Goal: Complete application form

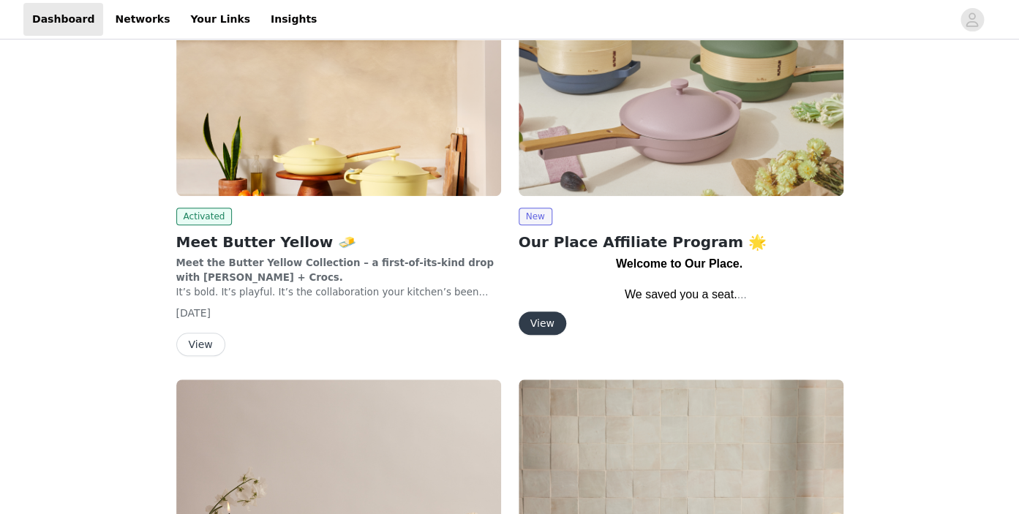
scroll to position [239, 0]
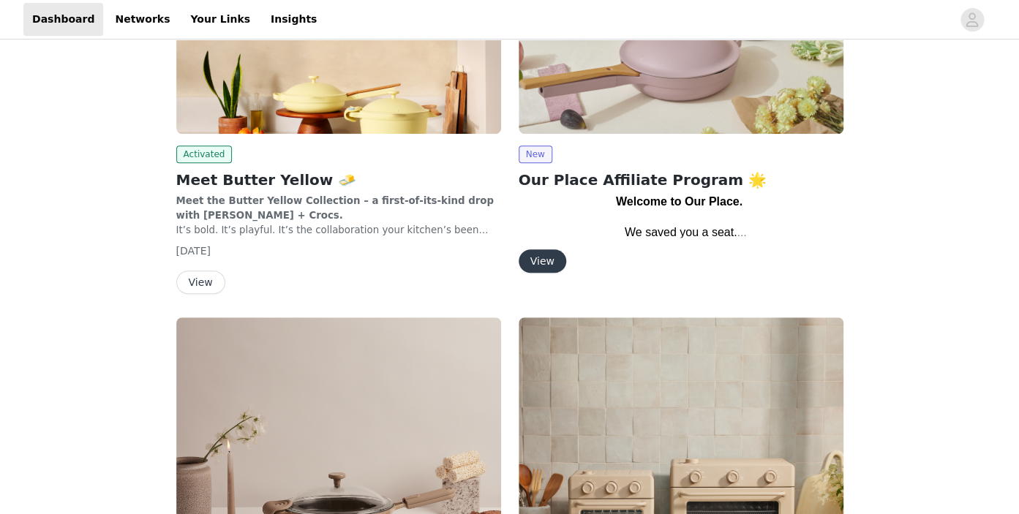
click at [537, 266] on button "View" at bounding box center [543, 261] width 48 height 23
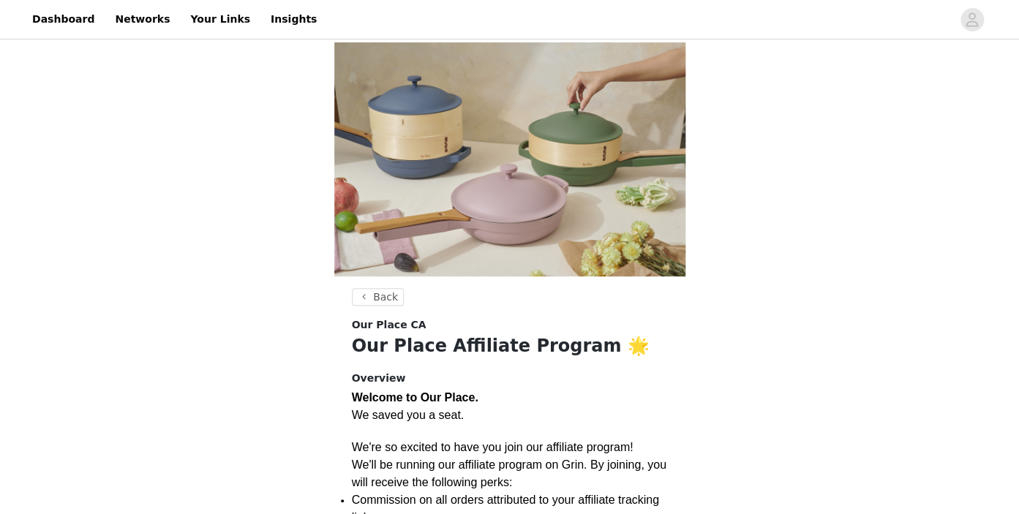
scroll to position [247, 0]
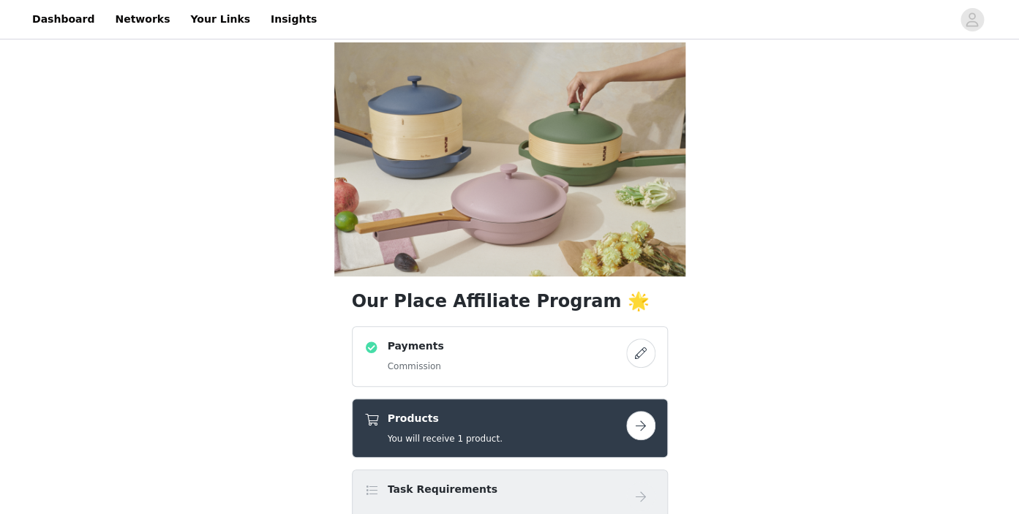
click at [631, 411] on button "button" at bounding box center [640, 425] width 29 height 29
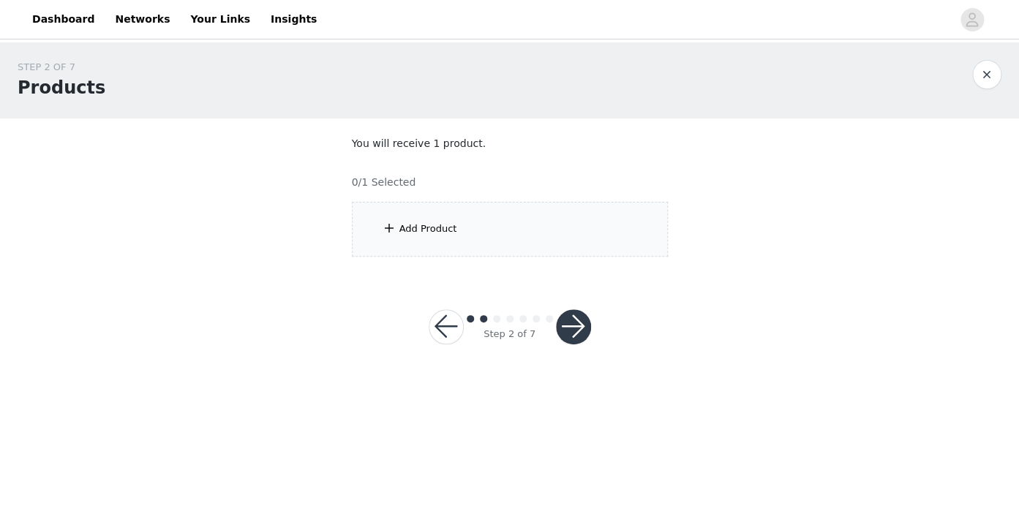
click at [572, 247] on div "Add Product" at bounding box center [510, 229] width 316 height 55
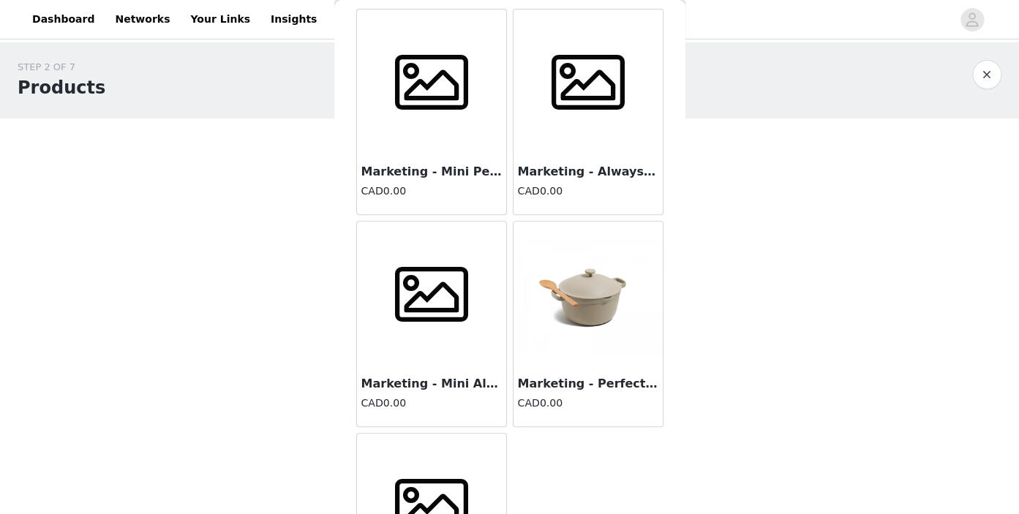
scroll to position [2, 0]
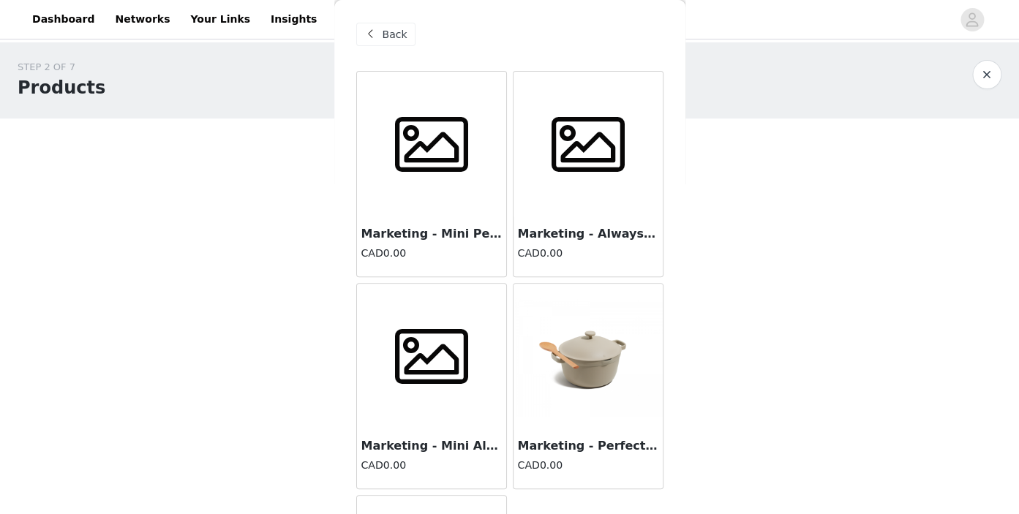
click at [443, 244] on div "Marketing - Mini Perfect Pot 2.0 CAD0.00" at bounding box center [431, 247] width 149 height 59
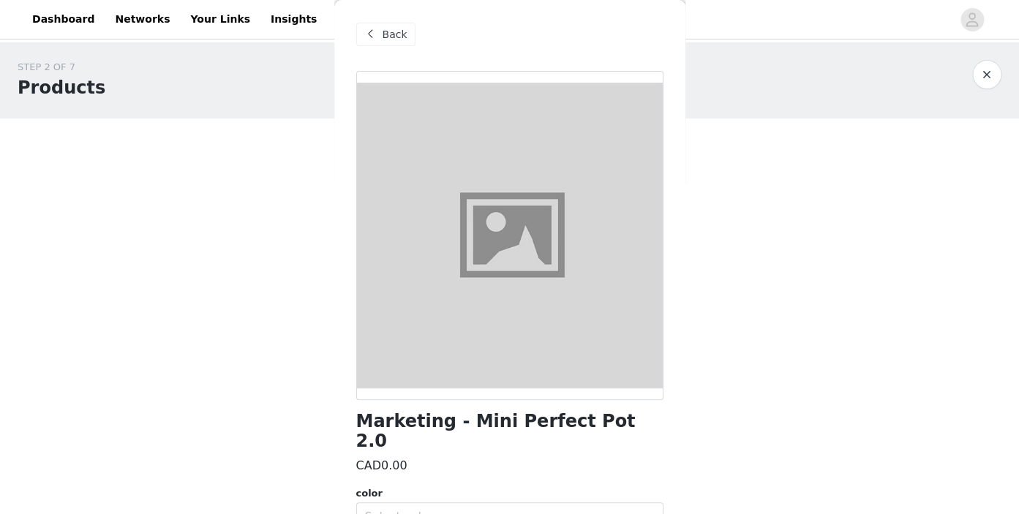
scroll to position [61, 0]
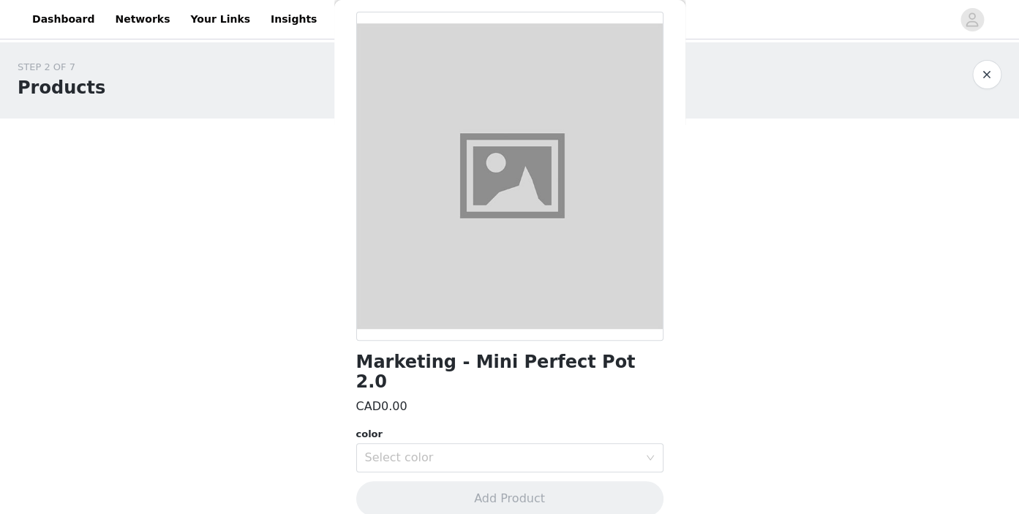
click at [487, 362] on h1 "Marketing - Mini Perfect Pot 2.0" at bounding box center [509, 373] width 307 height 40
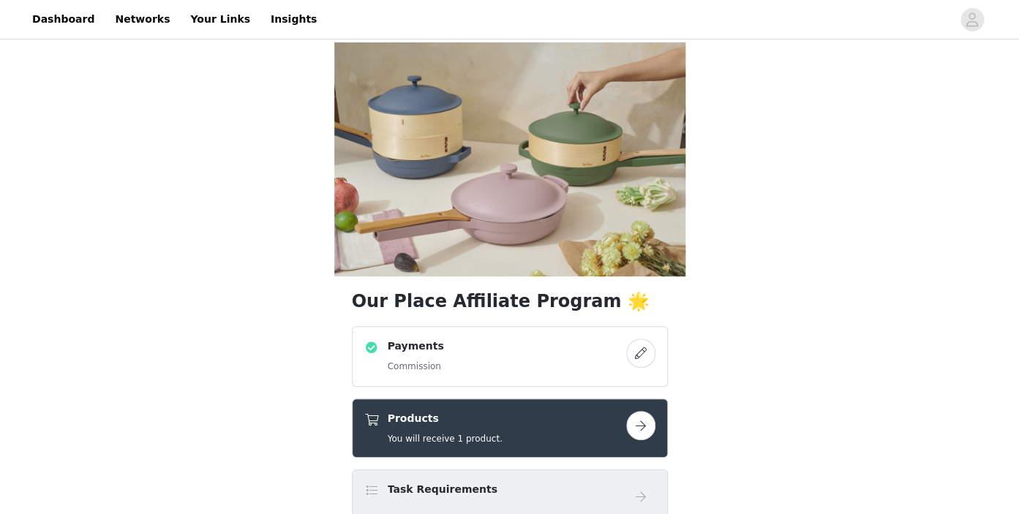
click at [639, 411] on button "button" at bounding box center [640, 425] width 29 height 29
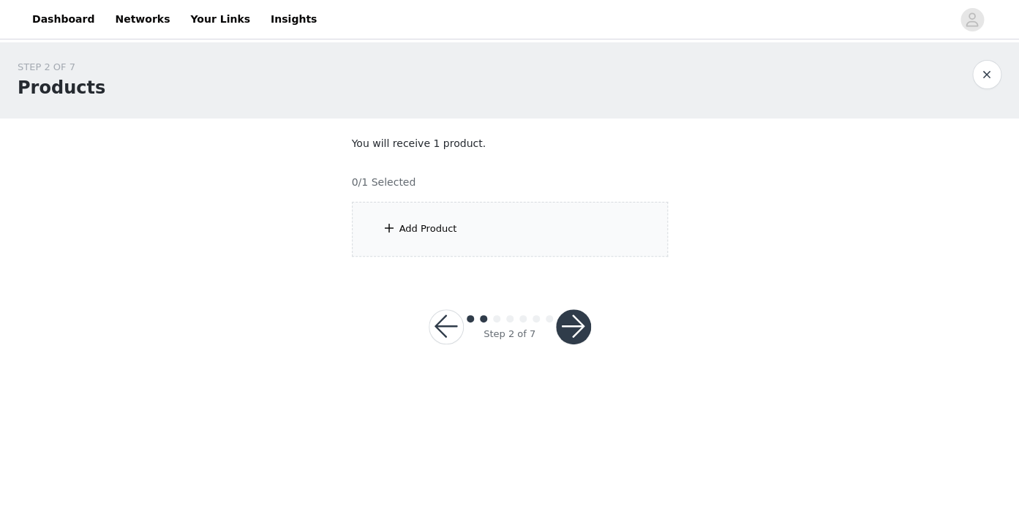
click at [600, 237] on div "Add Product" at bounding box center [510, 229] width 316 height 55
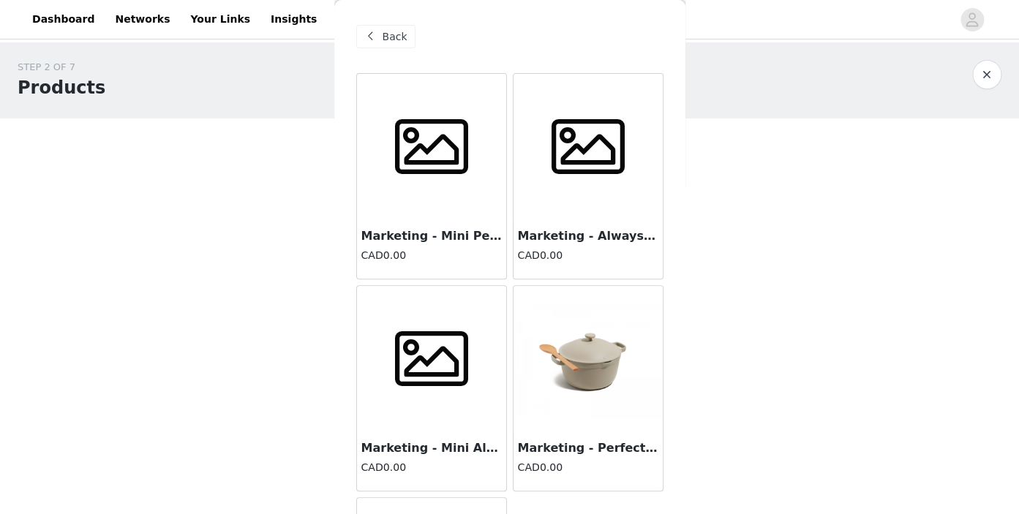
click at [583, 238] on h3 "Marketing - Always Pan v2" at bounding box center [588, 237] width 141 height 18
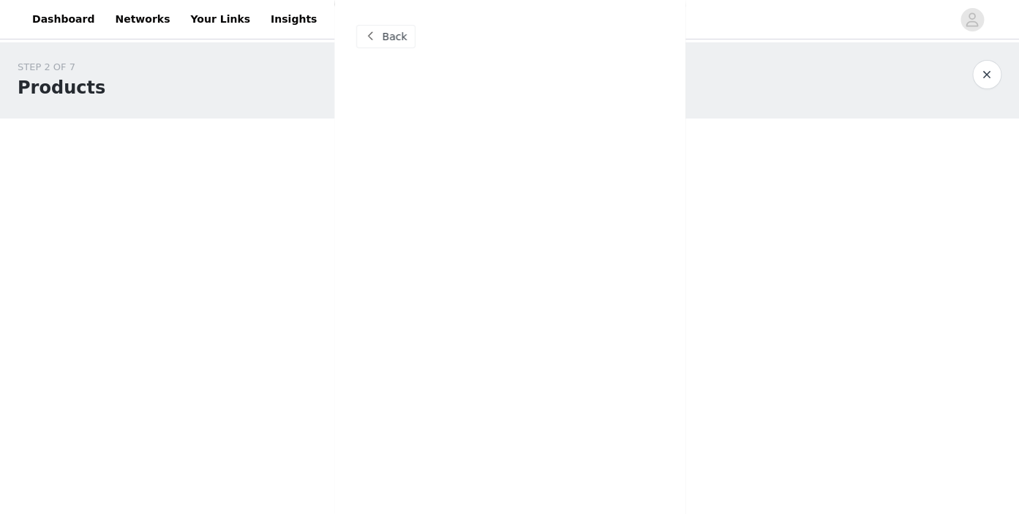
click at [583, 238] on div "Back Marketing - Mini Perfect Pot 2.0 CAD0.00 Marketing - Always Pan v2 CAD0.00…" at bounding box center [509, 257] width 351 height 514
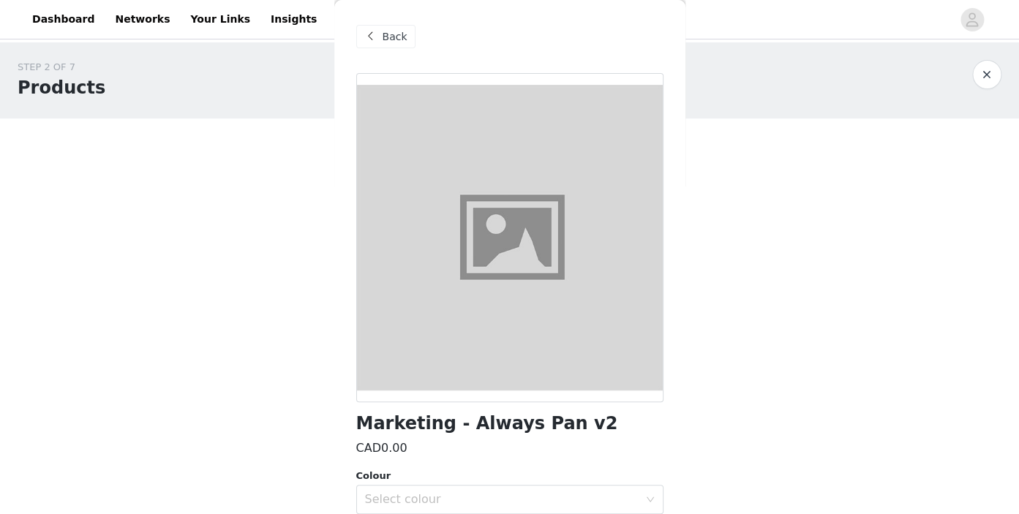
click at [583, 238] on div at bounding box center [509, 237] width 307 height 329
click at [492, 424] on h1 "Marketing - Always Pan v2" at bounding box center [487, 424] width 262 height 20
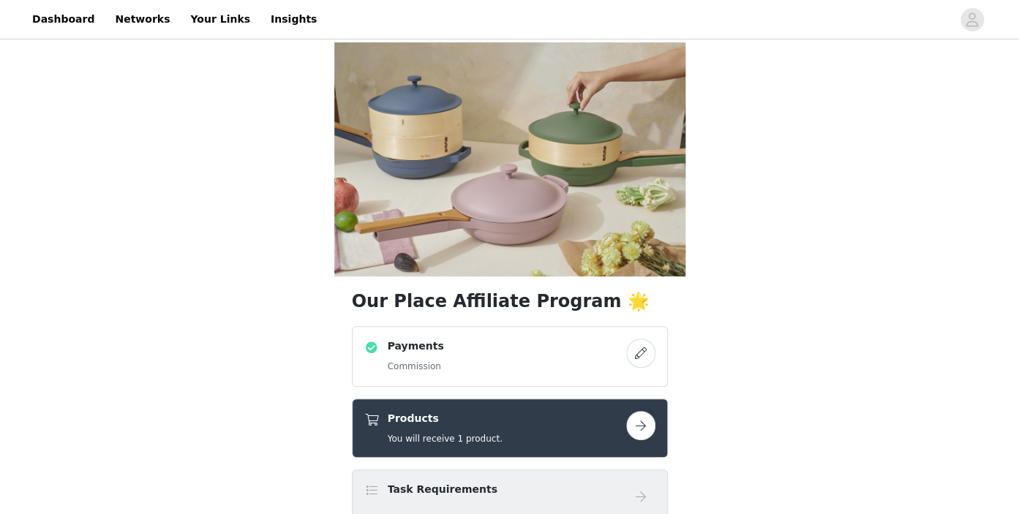
click at [473, 411] on div "Products You will receive 1 product." at bounding box center [445, 428] width 115 height 34
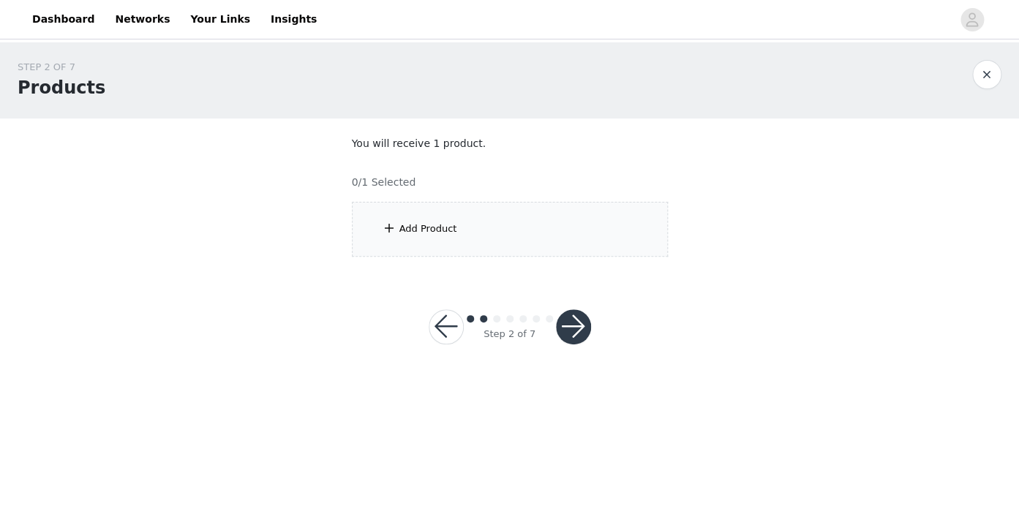
click at [569, 241] on div "Add Product" at bounding box center [510, 229] width 316 height 55
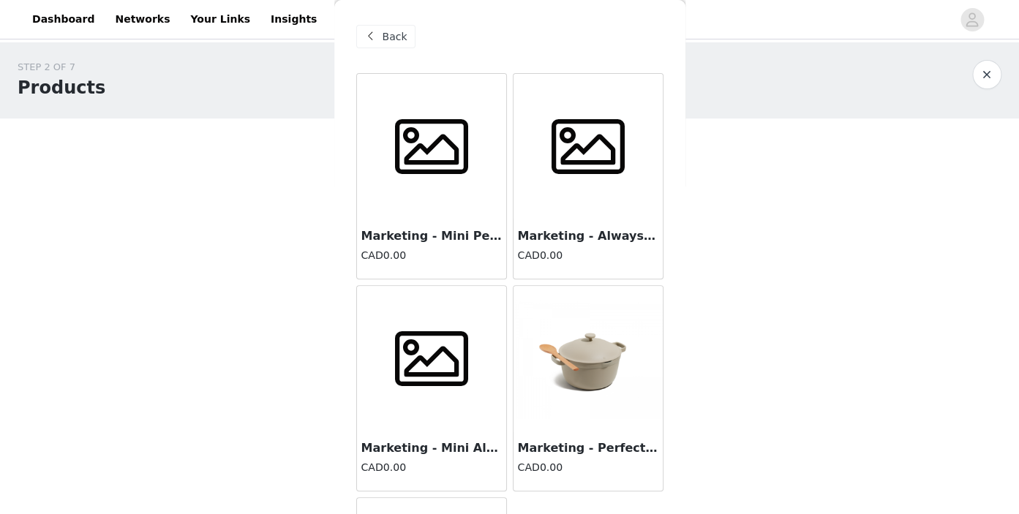
click at [427, 448] on h3 "Marketing - Mini Always Pan 2.0" at bounding box center [432, 449] width 141 height 18
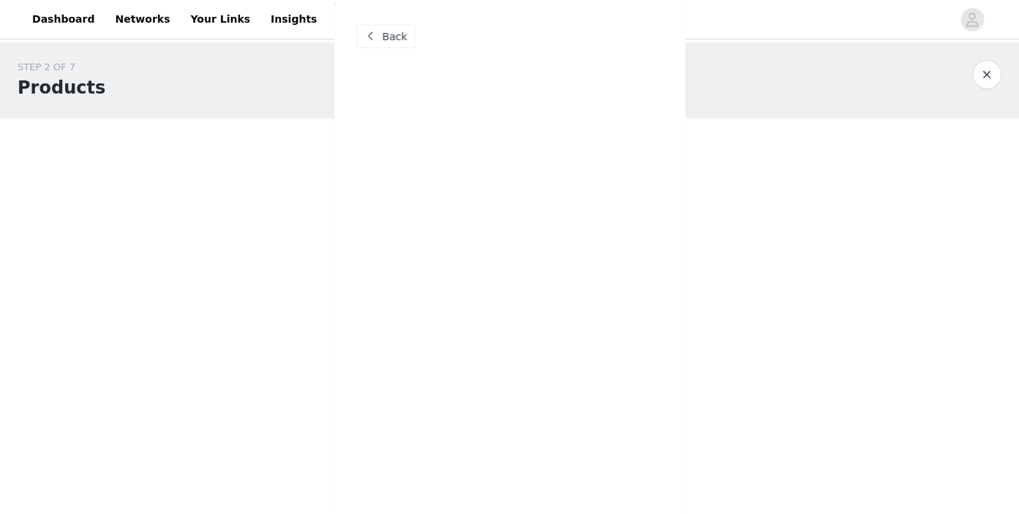
click at [427, 448] on div "Back Marketing - Mini Perfect Pot 2.0 CAD0.00 Marketing - Always Pan v2 CAD0.00…" at bounding box center [509, 257] width 351 height 514
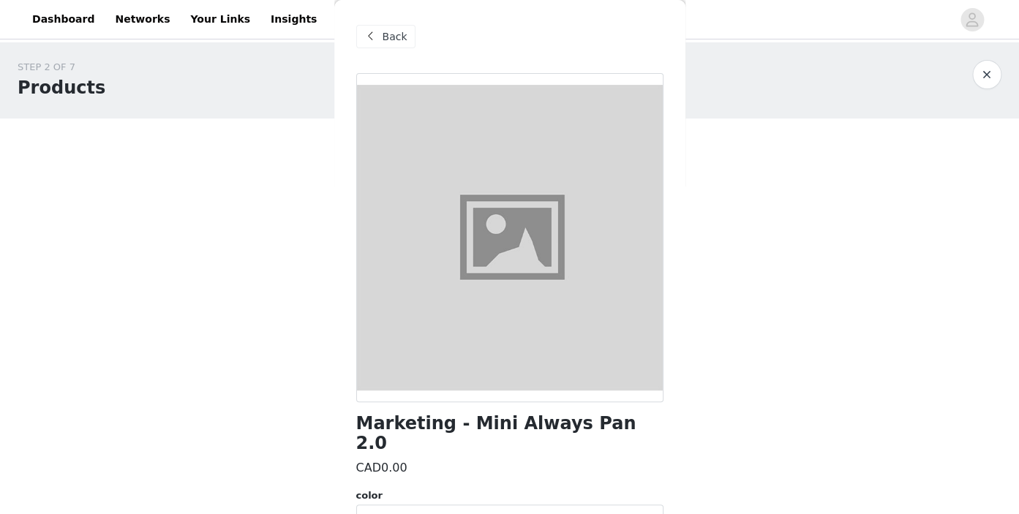
click at [446, 435] on div "Marketing - Mini Always Pan 2.0 CAD0.00 color Select color Add Product" at bounding box center [509, 334] width 307 height 523
click at [438, 427] on h1 "Marketing - Mini Always Pan 2.0" at bounding box center [509, 434] width 307 height 40
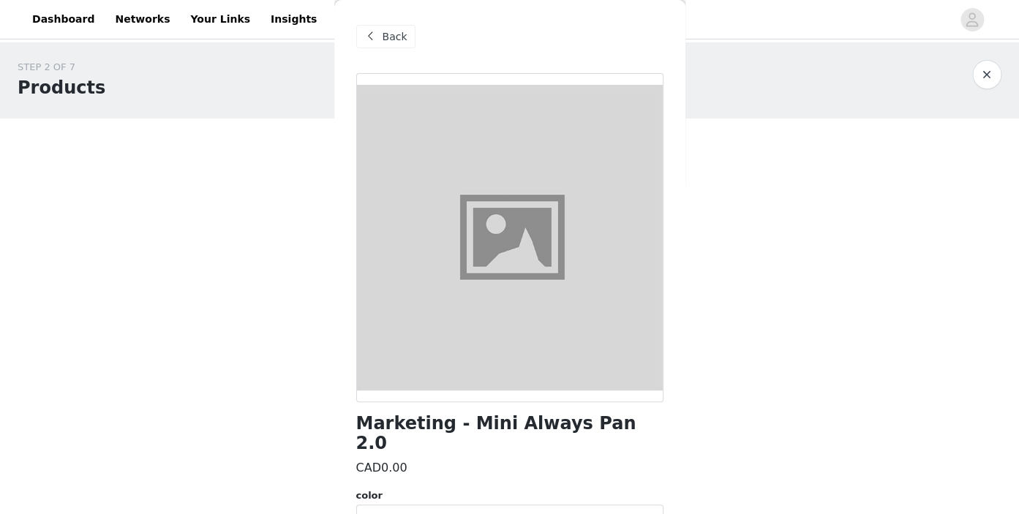
click at [378, 39] on span at bounding box center [371, 37] width 18 height 18
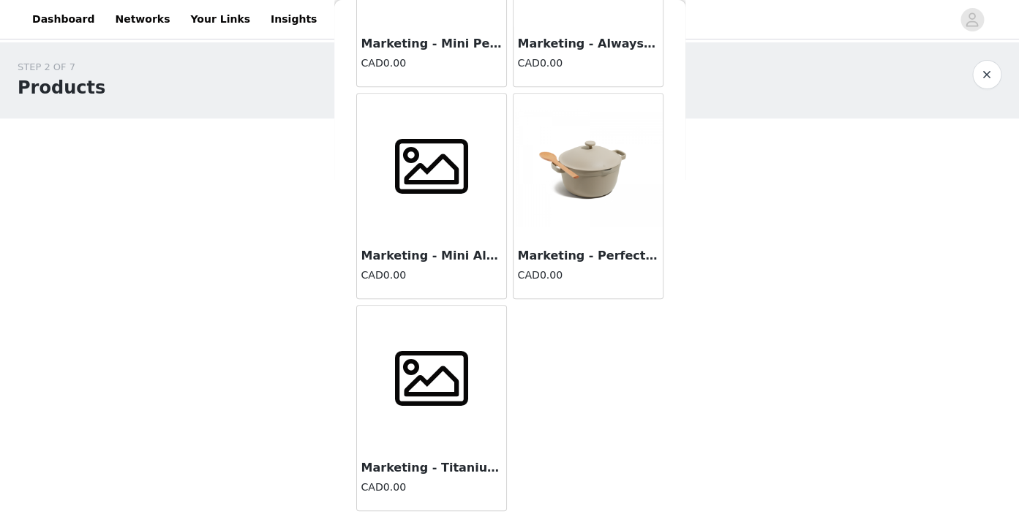
scroll to position [192, 0]
click at [458, 392] on span at bounding box center [431, 378] width 91 height 73
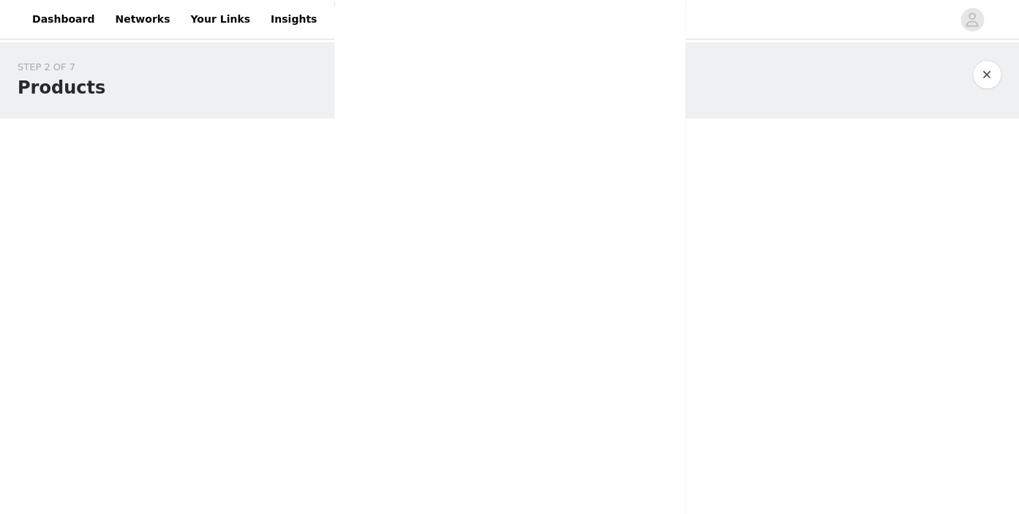
scroll to position [61, 0]
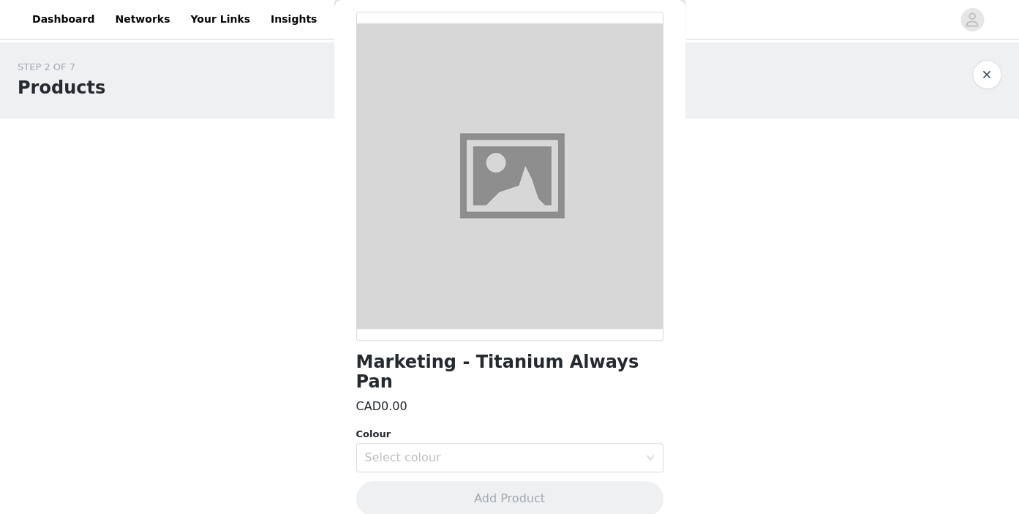
click at [448, 361] on h1 "Marketing - Titanium Always Pan" at bounding box center [509, 373] width 307 height 40
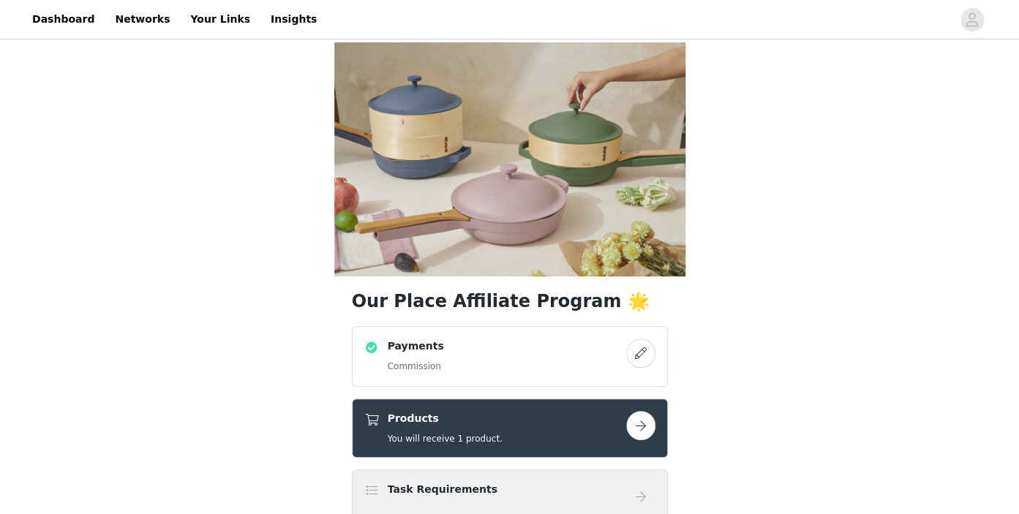
click at [637, 411] on button "button" at bounding box center [640, 425] width 29 height 29
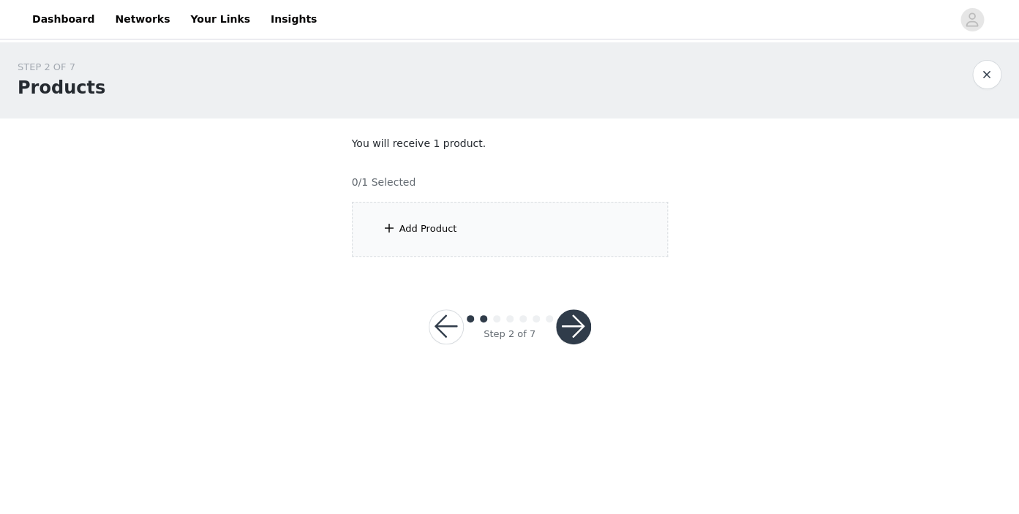
click at [583, 250] on div "Add Product" at bounding box center [510, 229] width 316 height 55
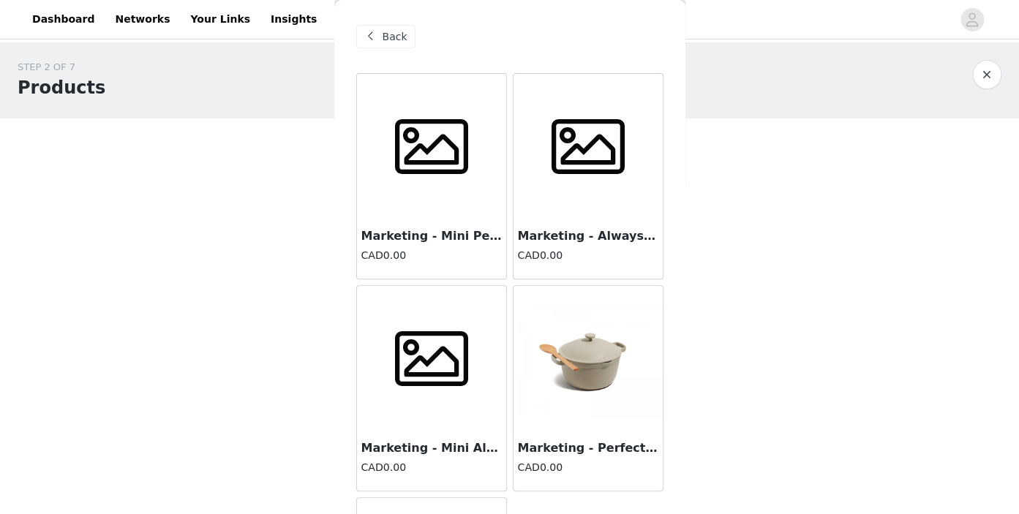
click at [423, 233] on h3 "Marketing - Mini Perfect Pot 2.0" at bounding box center [432, 237] width 141 height 18
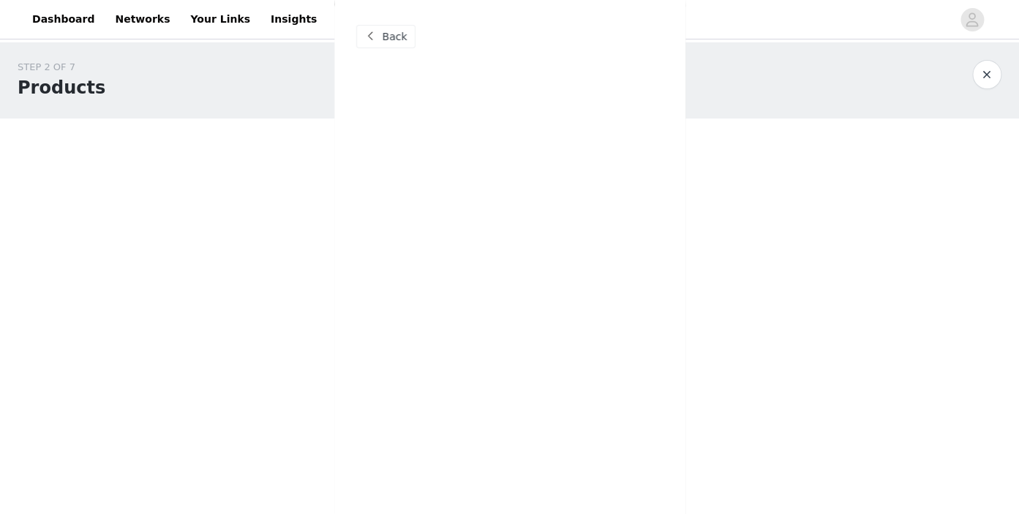
scroll to position [61, 0]
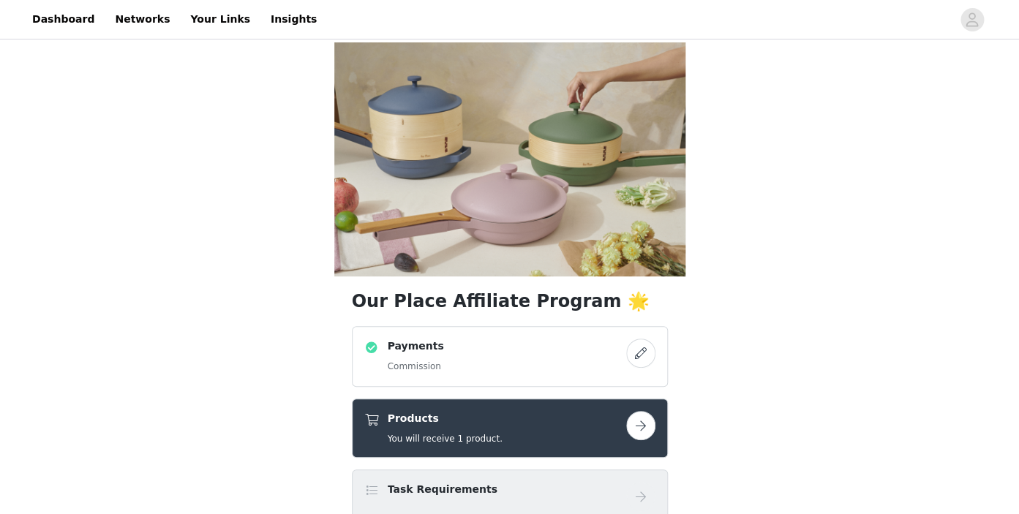
click at [462, 432] on h5 "You will receive 1 product." at bounding box center [445, 438] width 115 height 13
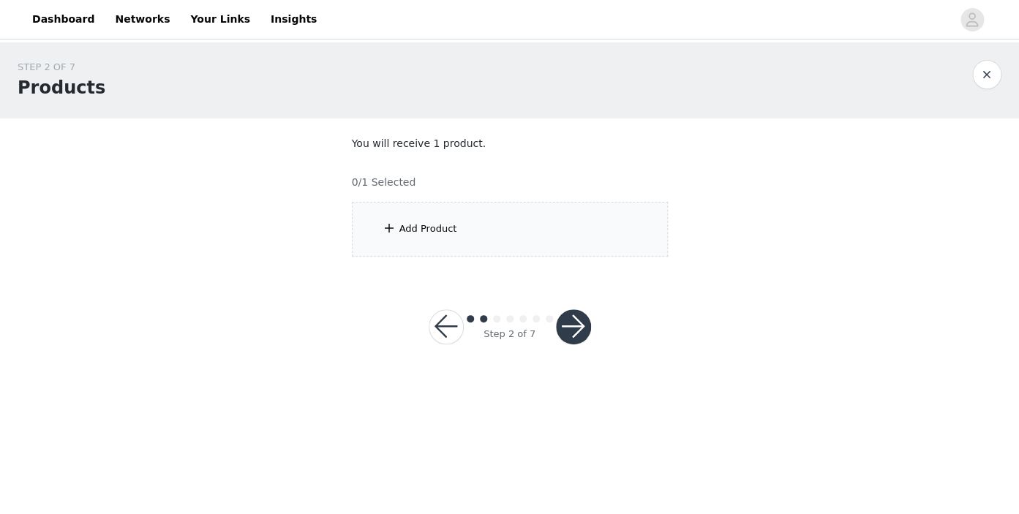
click at [494, 228] on div "Add Product" at bounding box center [510, 229] width 316 height 55
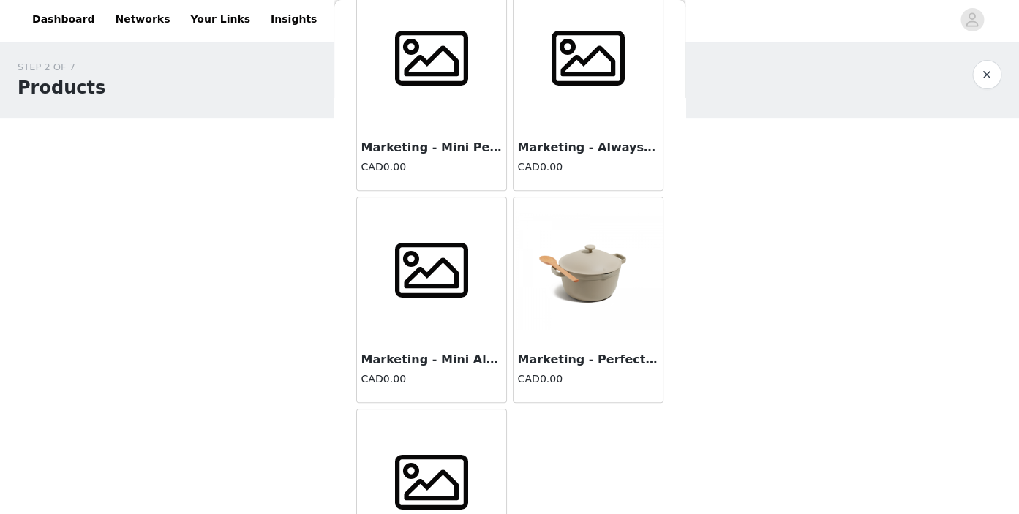
scroll to position [86, 0]
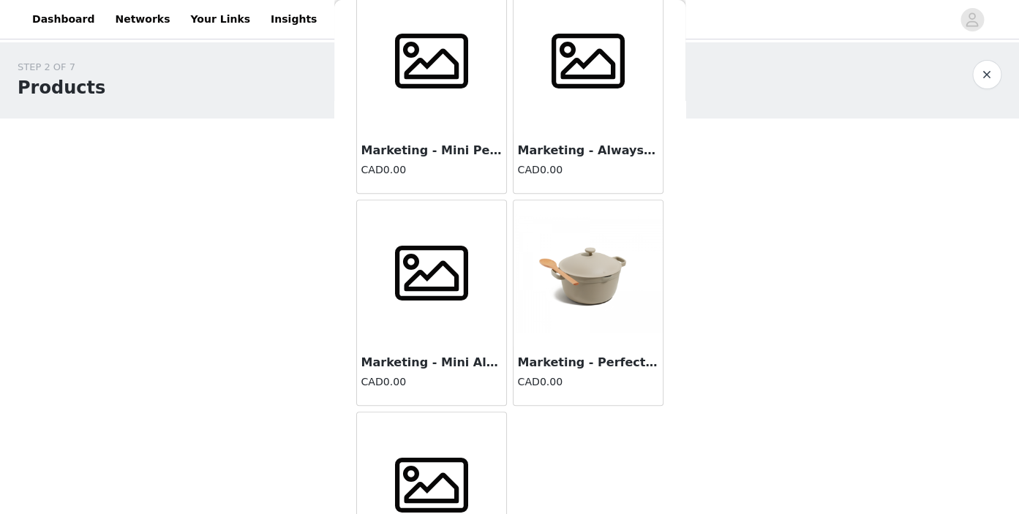
click at [596, 84] on span at bounding box center [587, 61] width 91 height 73
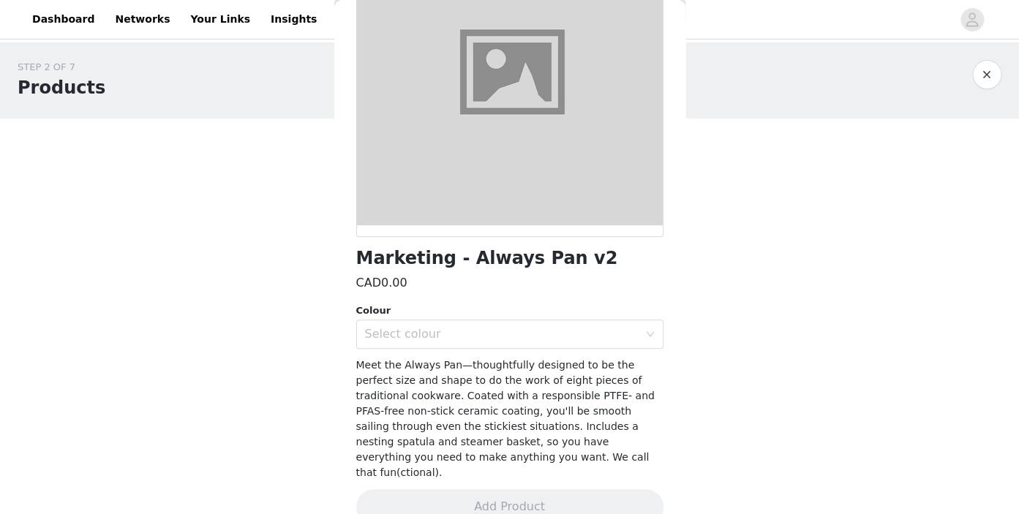
scroll to position [171, 0]
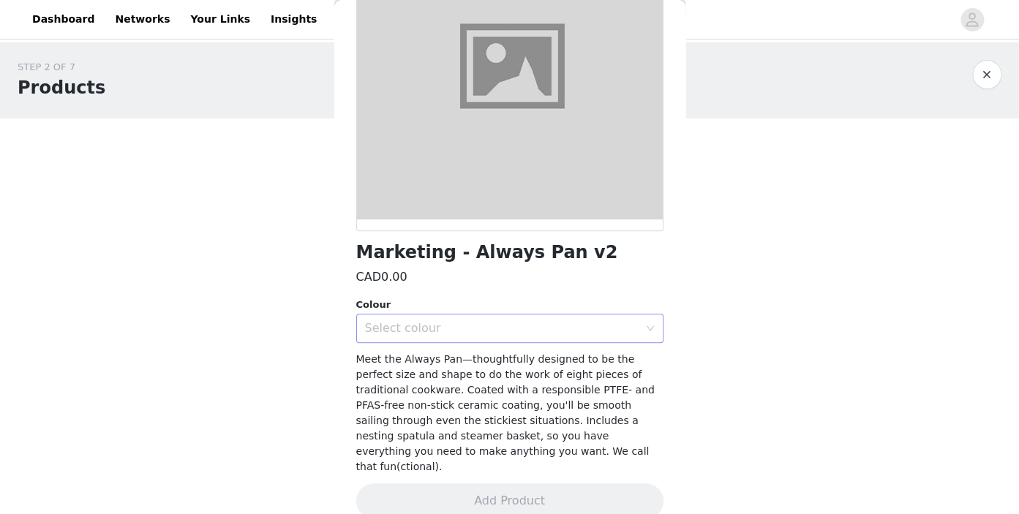
click at [459, 326] on div "Select colour" at bounding box center [502, 328] width 274 height 15
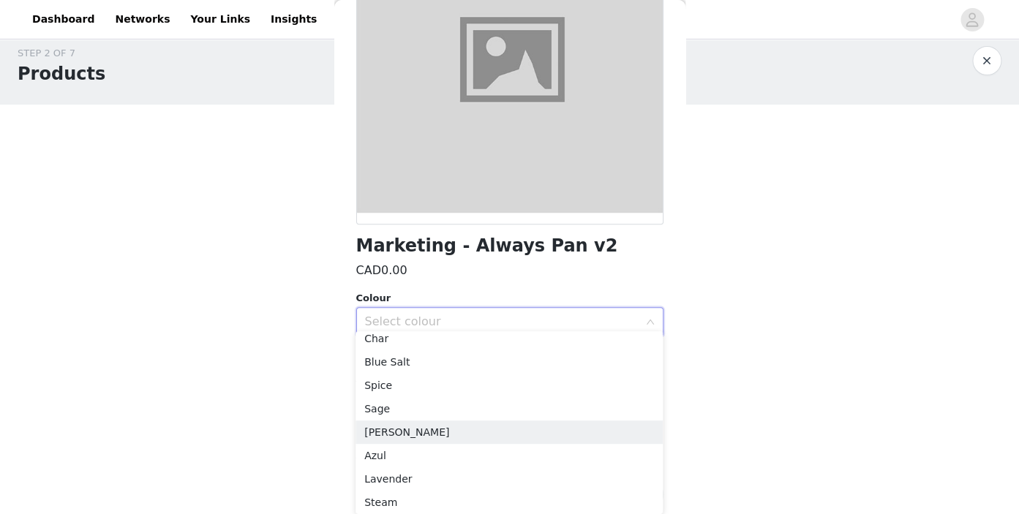
scroll to position [3, 0]
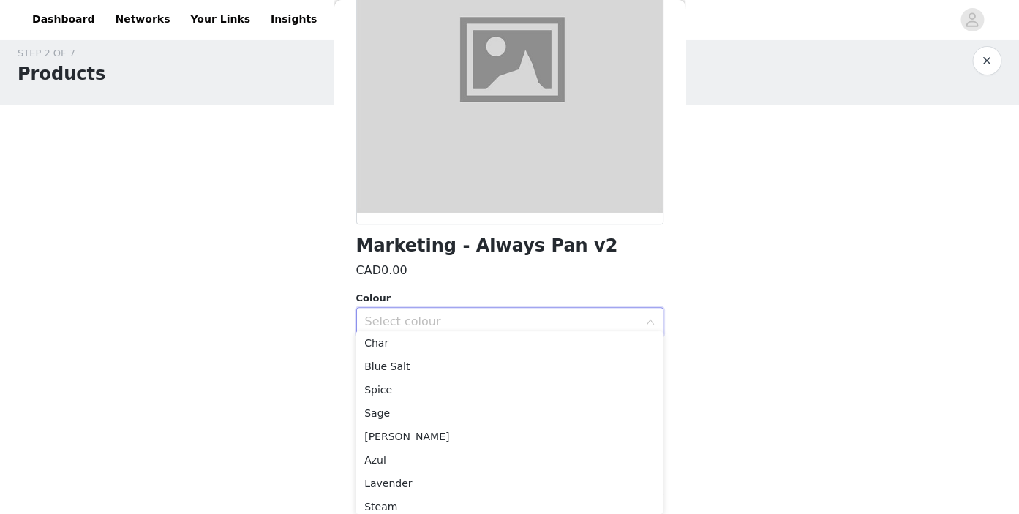
click at [505, 256] on h1 "Marketing - Always Pan v2" at bounding box center [487, 246] width 262 height 20
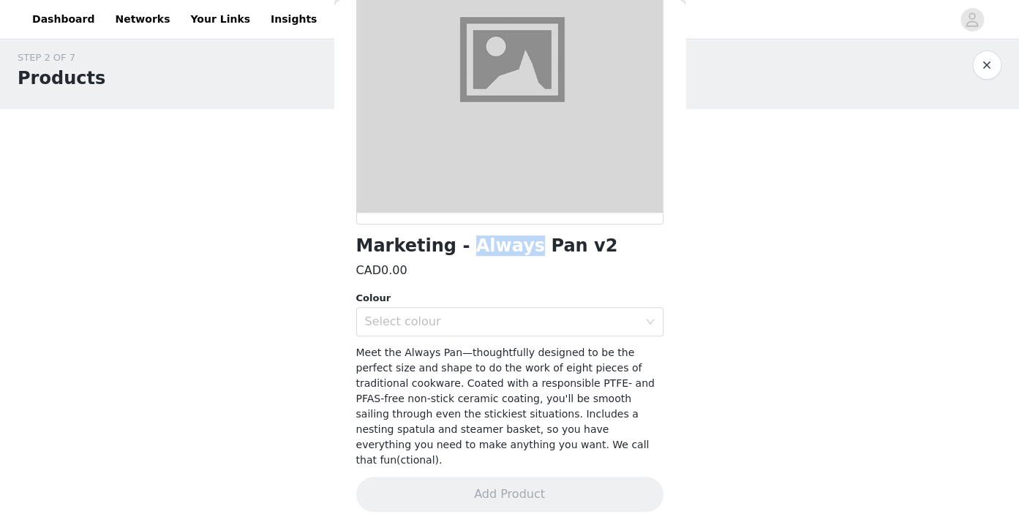
scroll to position [0, 0]
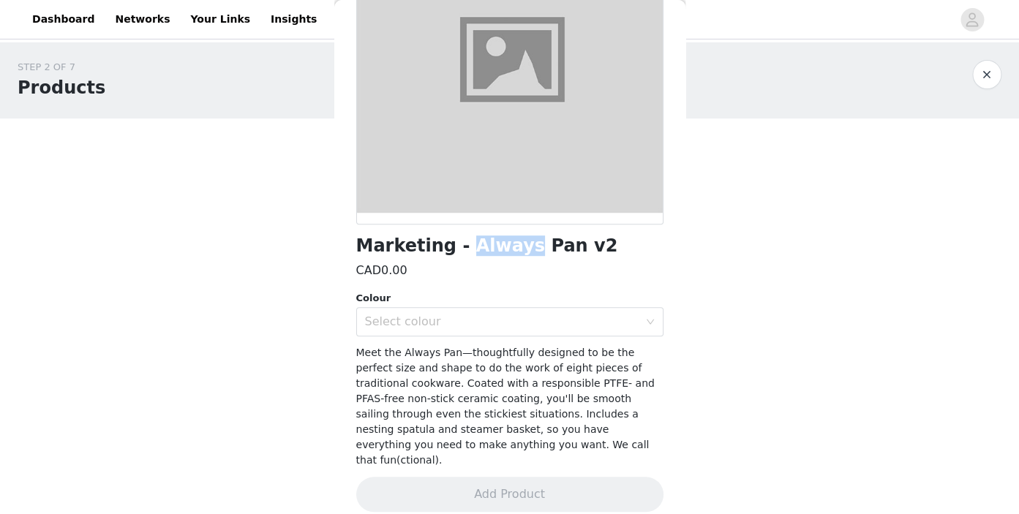
click at [505, 256] on h1 "Marketing - Always Pan v2" at bounding box center [487, 246] width 262 height 20
click at [424, 317] on div "Select colour" at bounding box center [502, 322] width 274 height 15
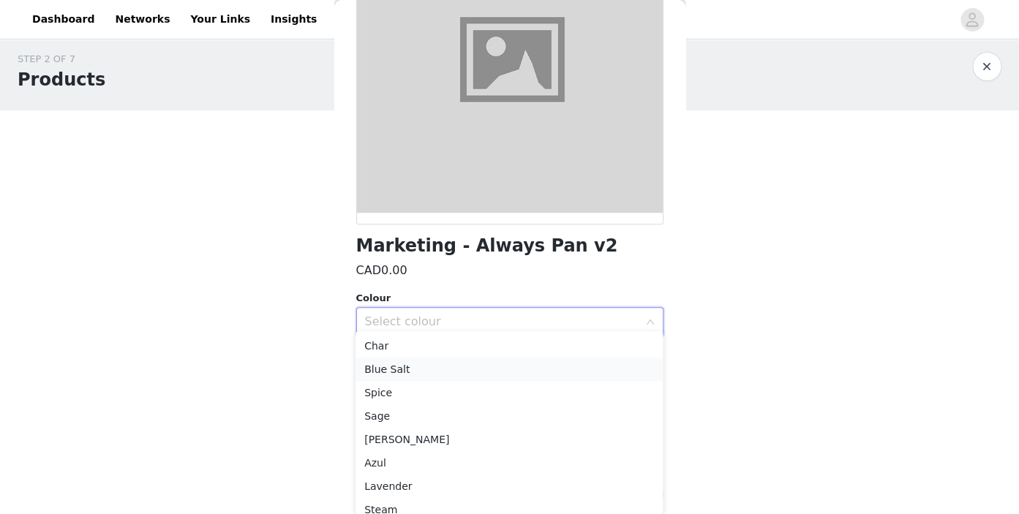
click at [402, 375] on li "Blue Salt" at bounding box center [509, 369] width 307 height 23
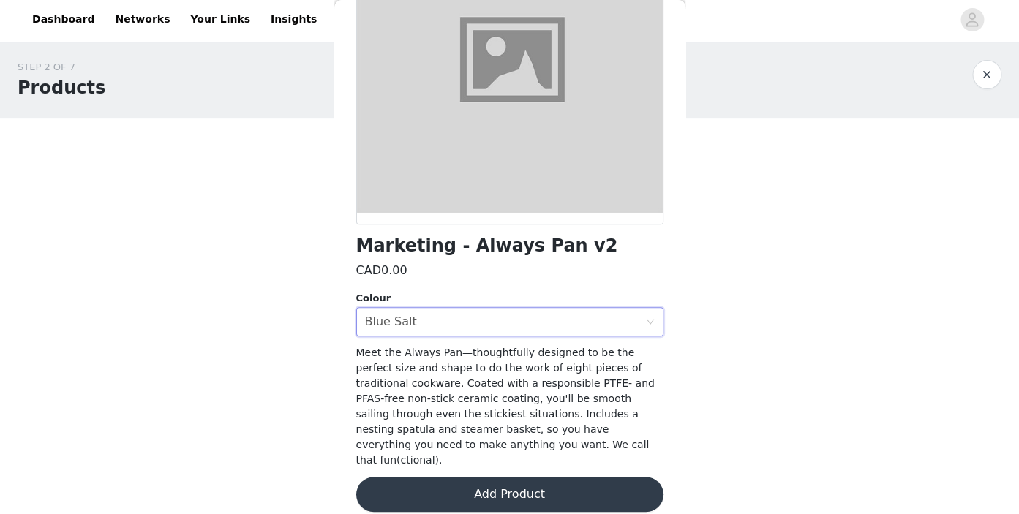
click at [467, 477] on button "Add Product" at bounding box center [509, 494] width 307 height 35
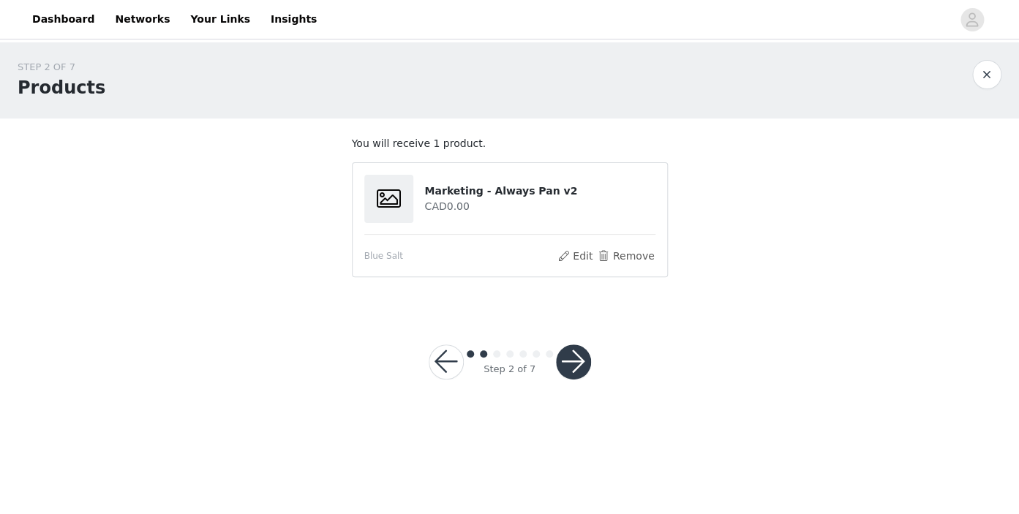
click at [574, 369] on button "button" at bounding box center [573, 362] width 35 height 35
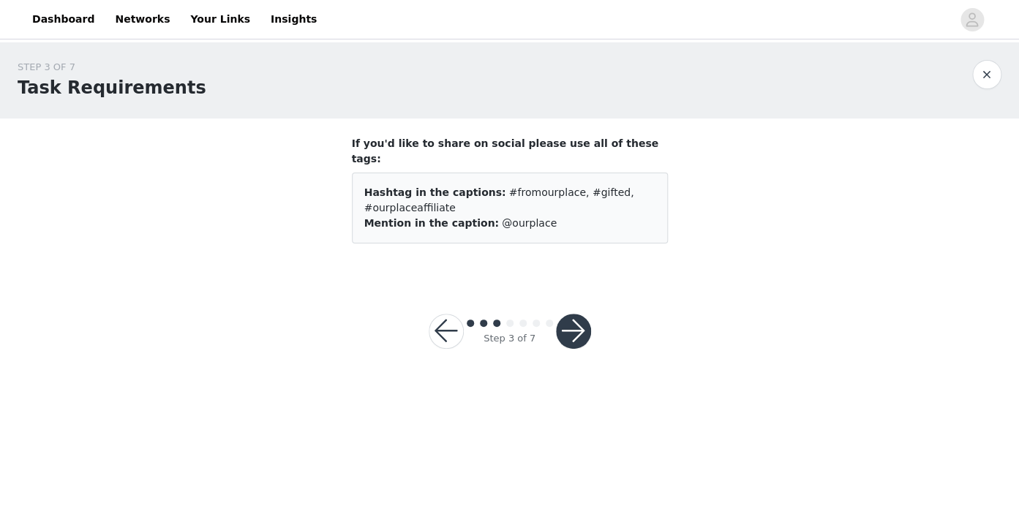
click at [579, 324] on button "button" at bounding box center [573, 331] width 35 height 35
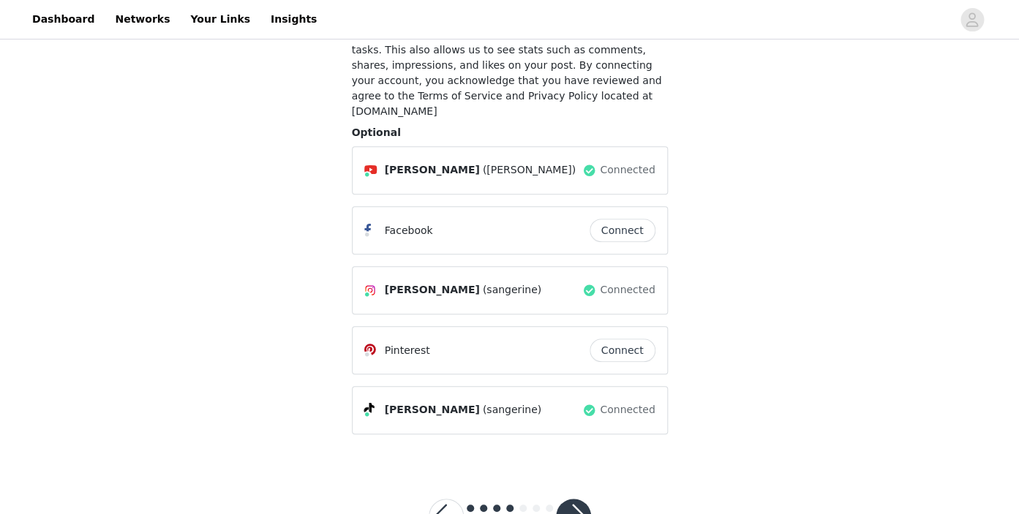
scroll to position [179, 0]
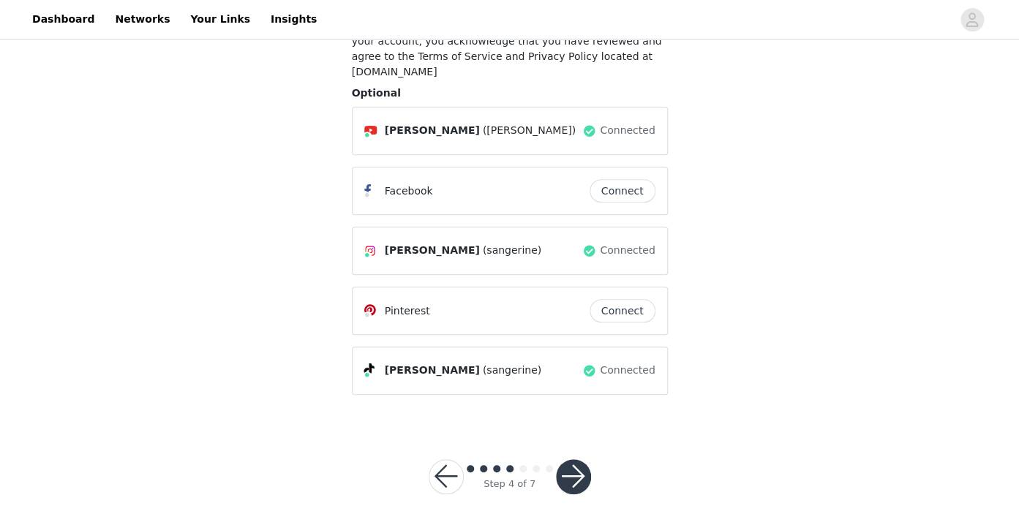
click at [577, 462] on button "button" at bounding box center [573, 477] width 35 height 35
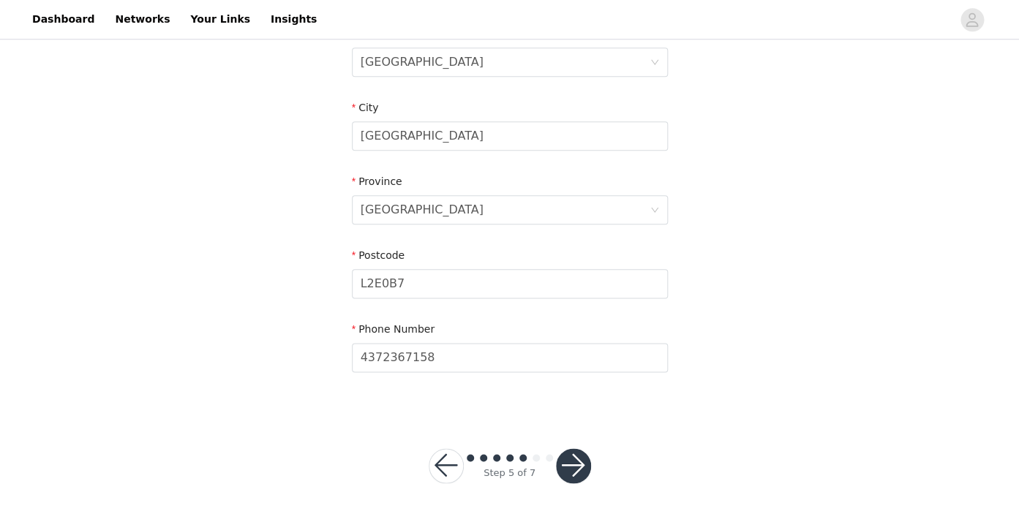
scroll to position [484, 0]
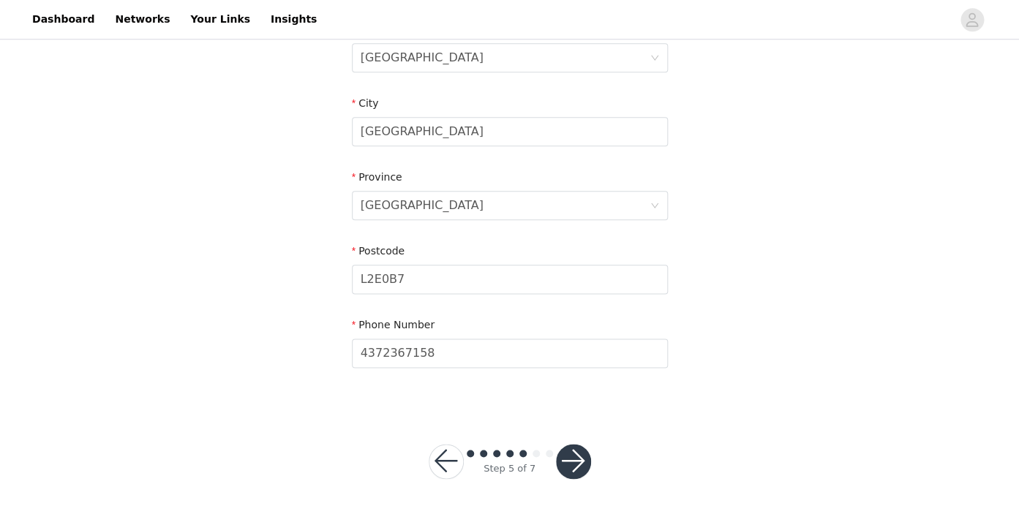
click at [568, 468] on button "button" at bounding box center [573, 461] width 35 height 35
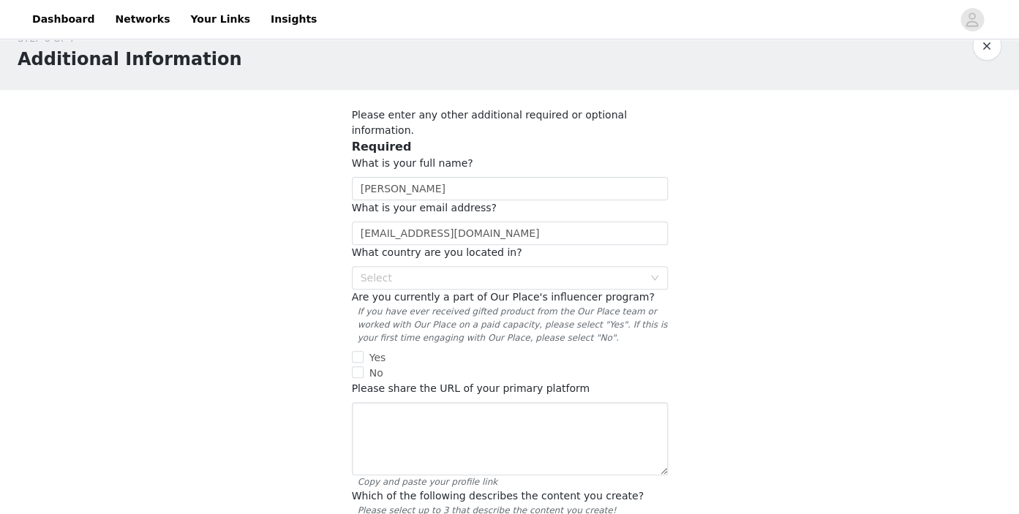
scroll to position [29, 0]
click at [464, 270] on div "Select" at bounding box center [502, 277] width 282 height 15
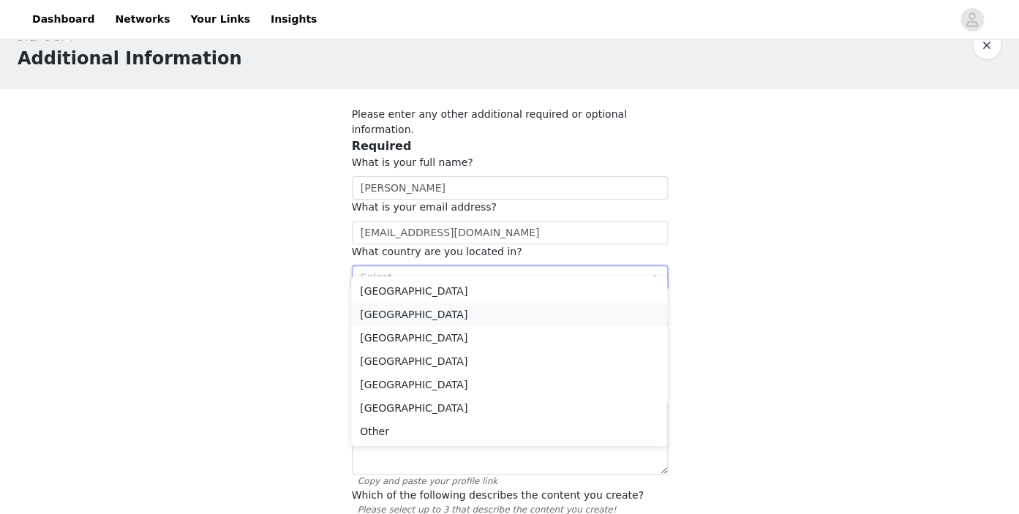
click at [441, 318] on li "[GEOGRAPHIC_DATA]" at bounding box center [509, 314] width 316 height 23
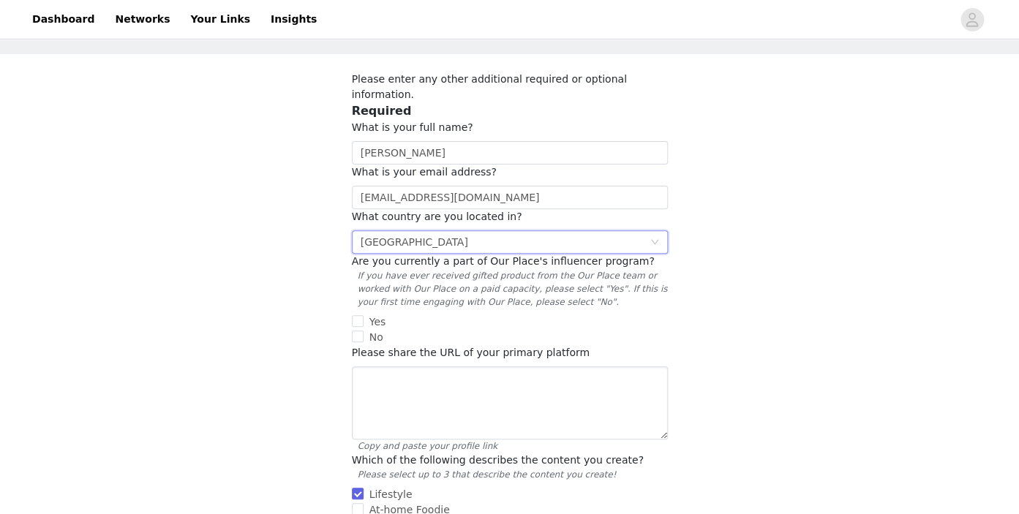
scroll to position [61, 0]
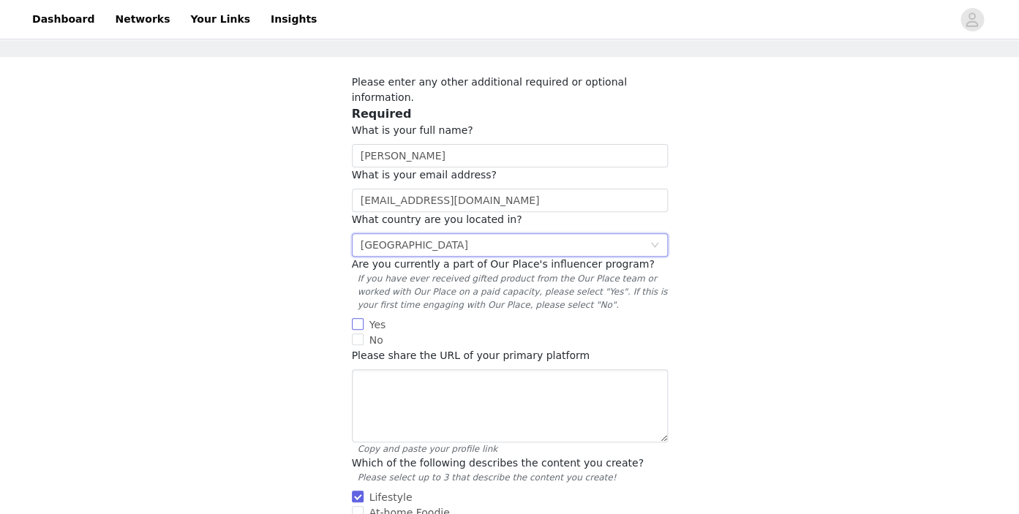
click at [357, 318] on input "Yes" at bounding box center [358, 324] width 12 height 12
checkbox input "true"
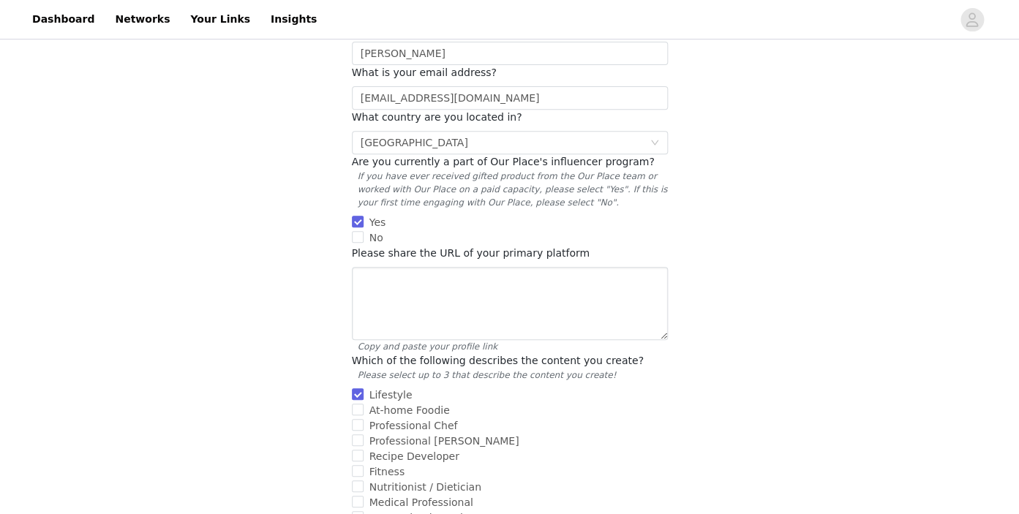
scroll to position [167, 0]
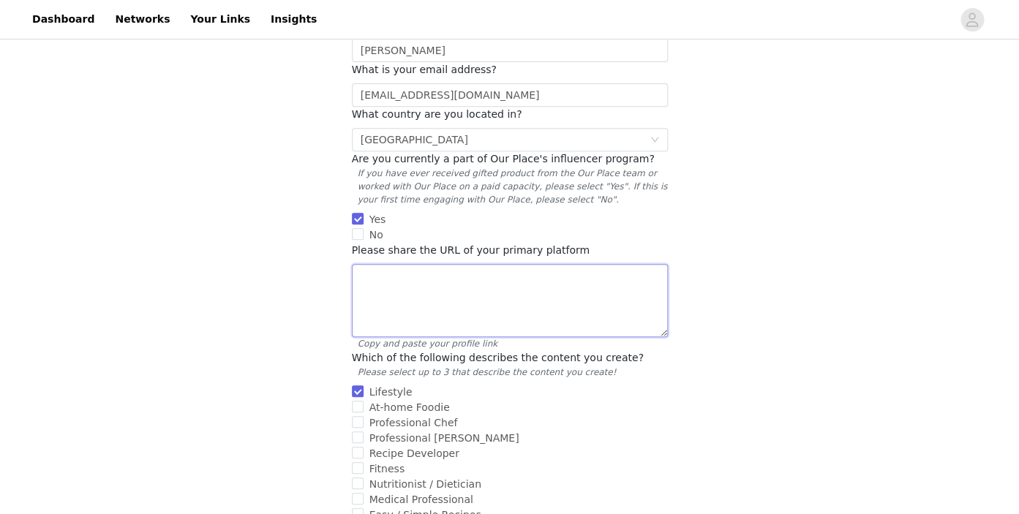
click at [434, 298] on textarea at bounding box center [510, 300] width 316 height 73
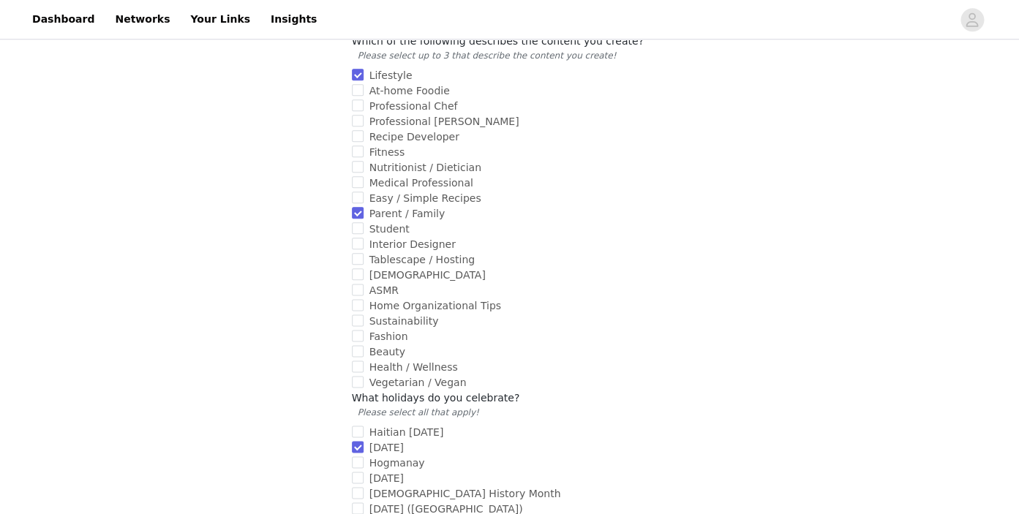
paste textarea "[URL][DOMAIN_NAME]"
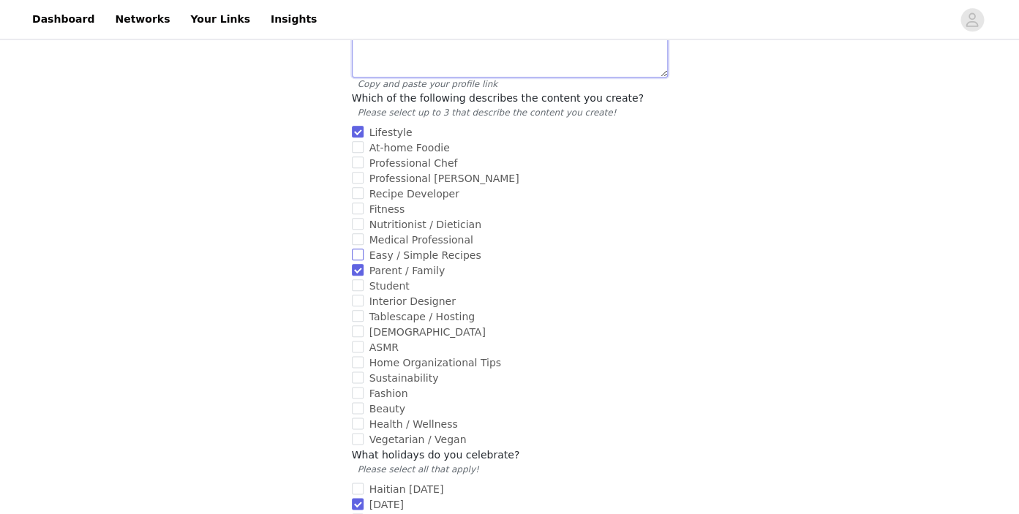
scroll to position [426, 0]
type textarea "[URL][DOMAIN_NAME]"
click at [360, 250] on input "Easy / Simple Recipes" at bounding box center [358, 256] width 12 height 12
checkbox input "true"
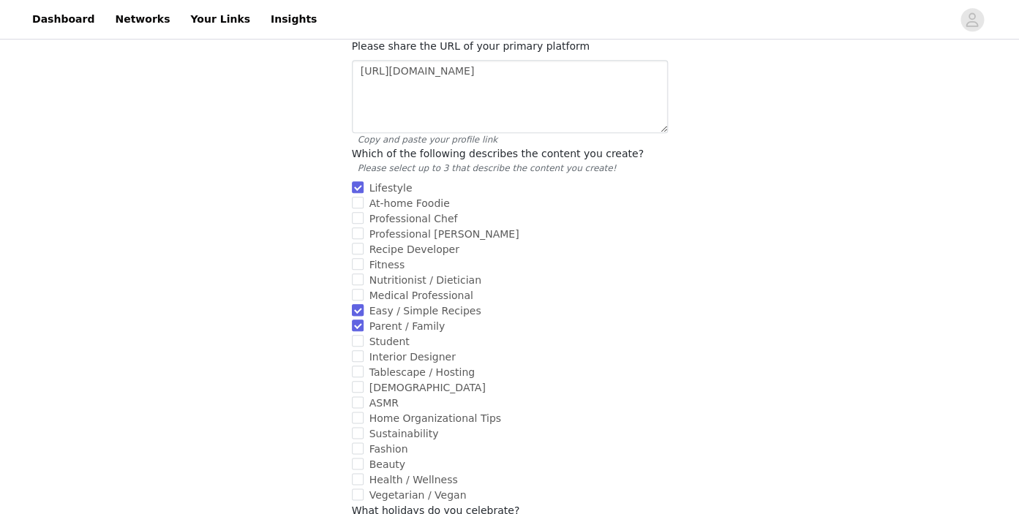
scroll to position [367, 0]
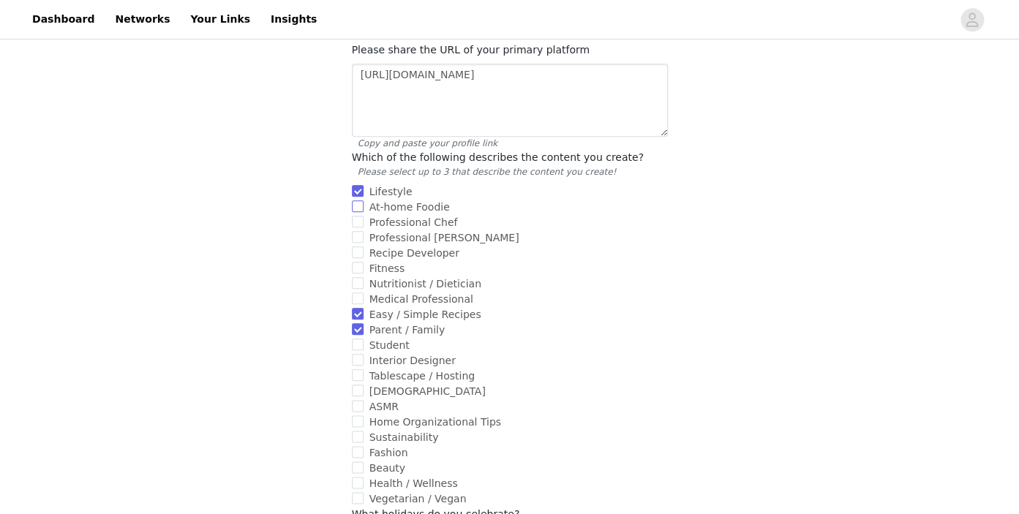
click at [357, 201] on input "At-home Foodie" at bounding box center [358, 207] width 12 height 12
checkbox input "true"
click at [357, 308] on input "Easy / Simple Recipes" at bounding box center [358, 314] width 12 height 12
checkbox input "false"
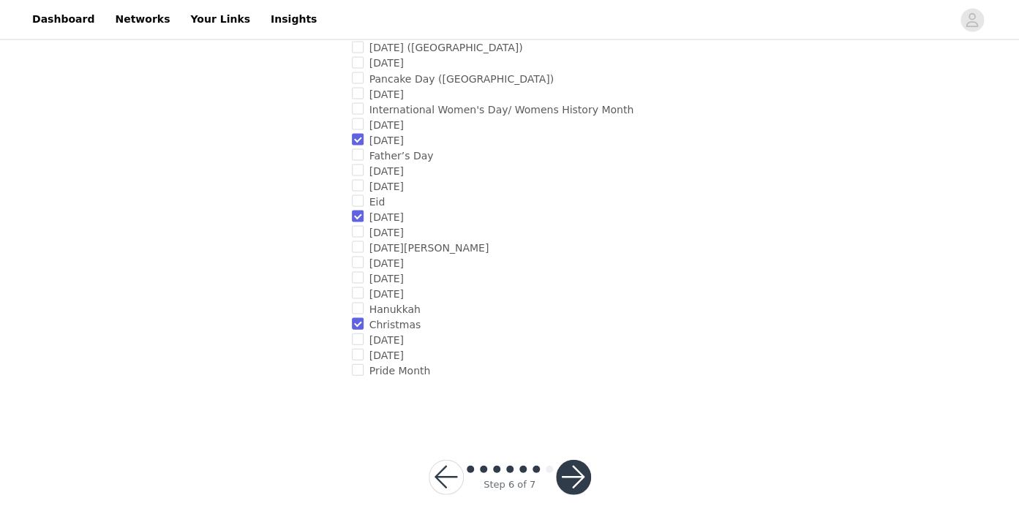
scroll to position [944, 0]
click at [572, 461] on button "button" at bounding box center [573, 478] width 35 height 35
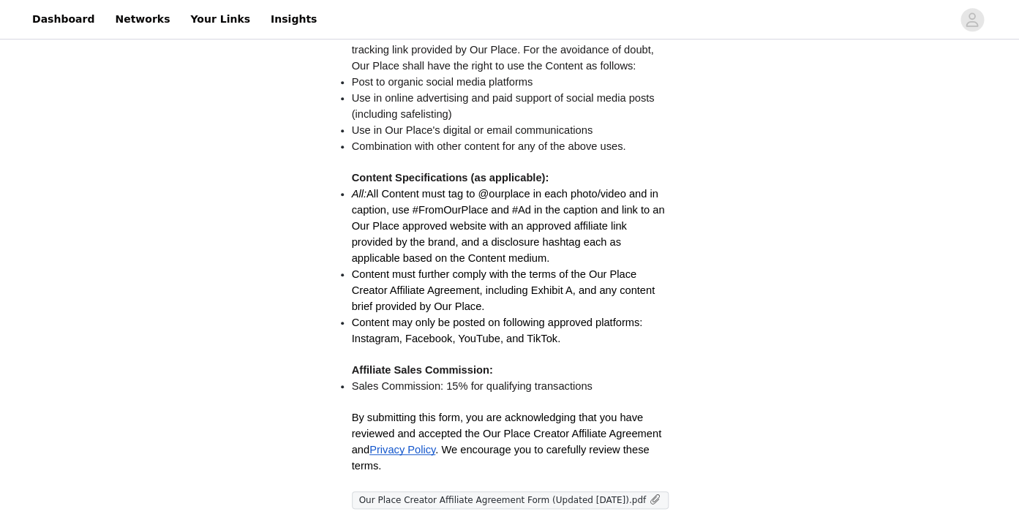
scroll to position [440, 0]
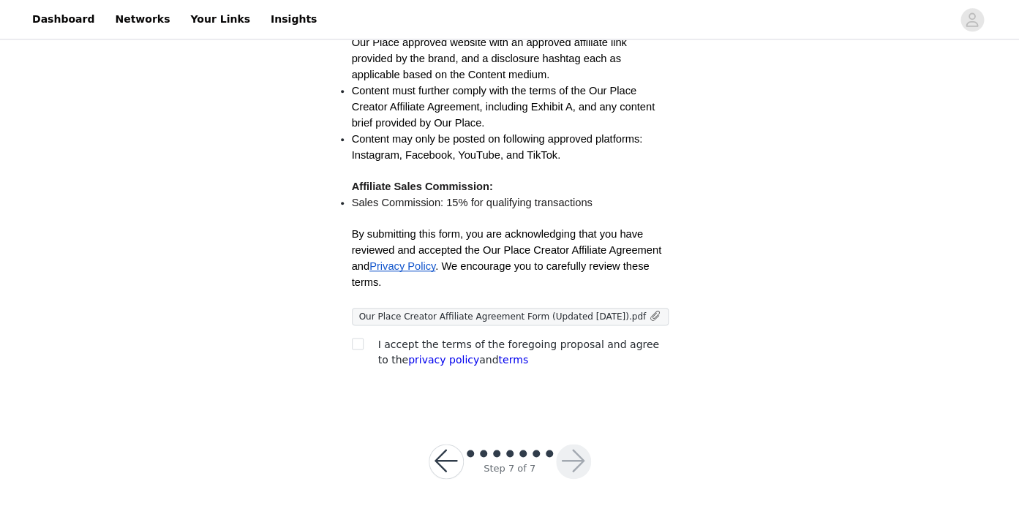
click at [364, 345] on div at bounding box center [362, 344] width 20 height 15
click at [358, 345] on input "checkbox" at bounding box center [357, 343] width 10 height 10
checkbox input "true"
click at [577, 474] on button "button" at bounding box center [573, 461] width 35 height 35
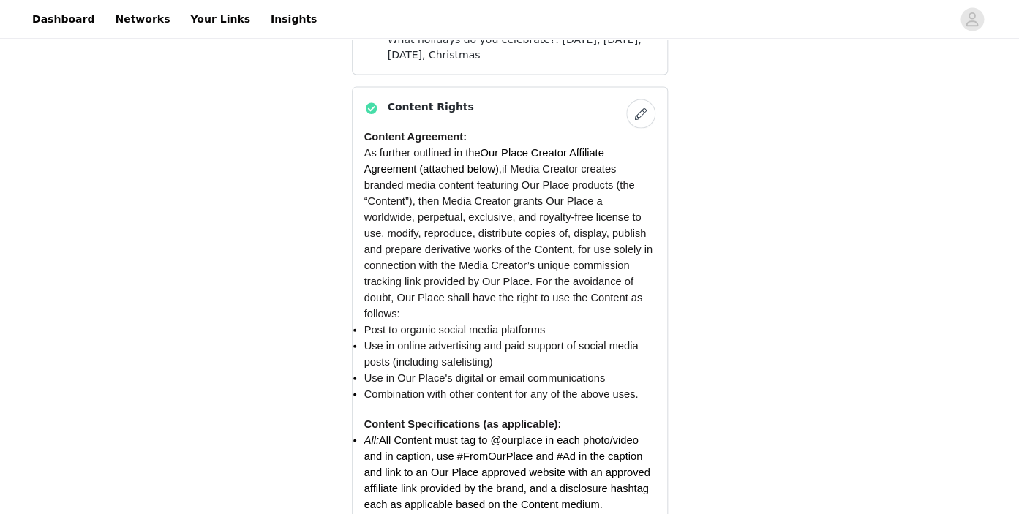
scroll to position [1256, 0]
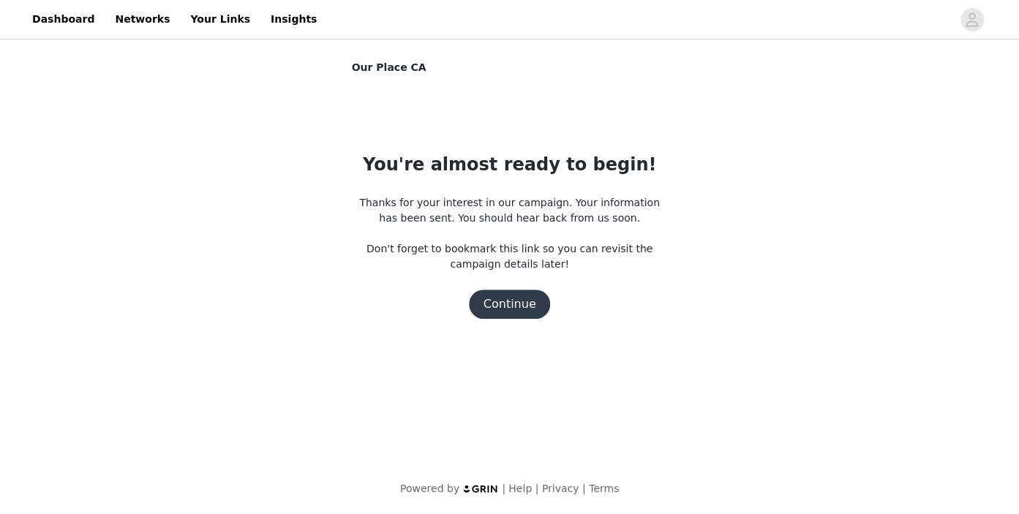
scroll to position [0, 0]
click at [502, 312] on button "Continue" at bounding box center [510, 304] width 82 height 29
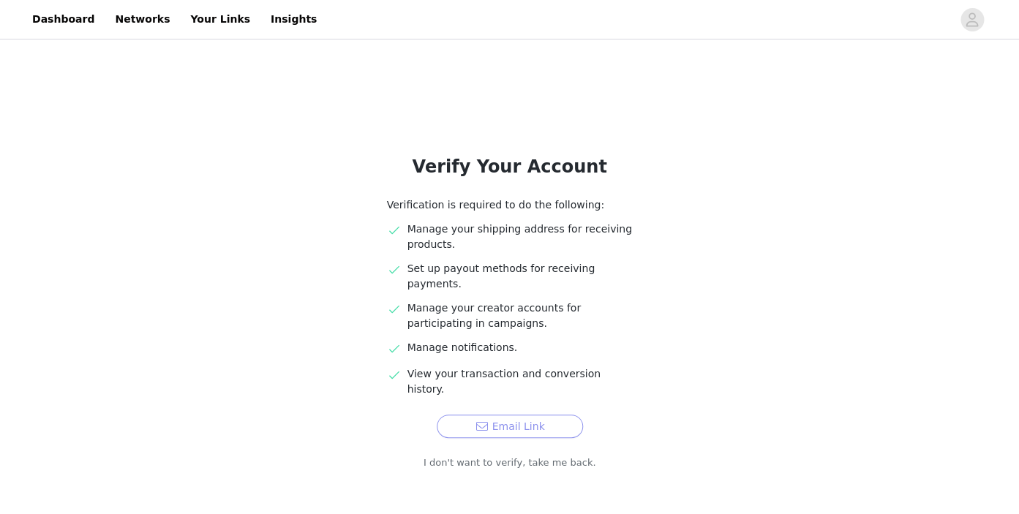
click at [498, 415] on button "Email Link" at bounding box center [510, 426] width 146 height 23
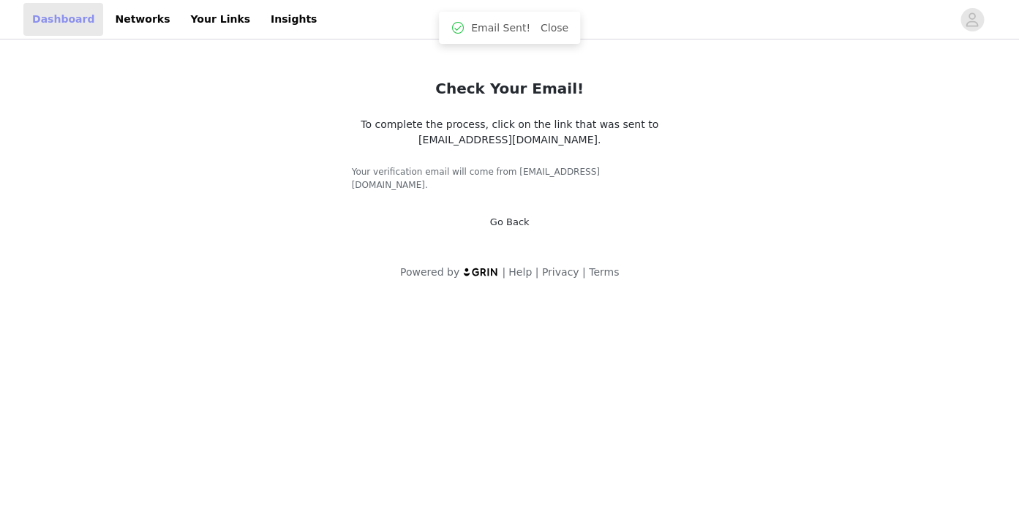
click at [58, 26] on link "Dashboard" at bounding box center [63, 19] width 80 height 33
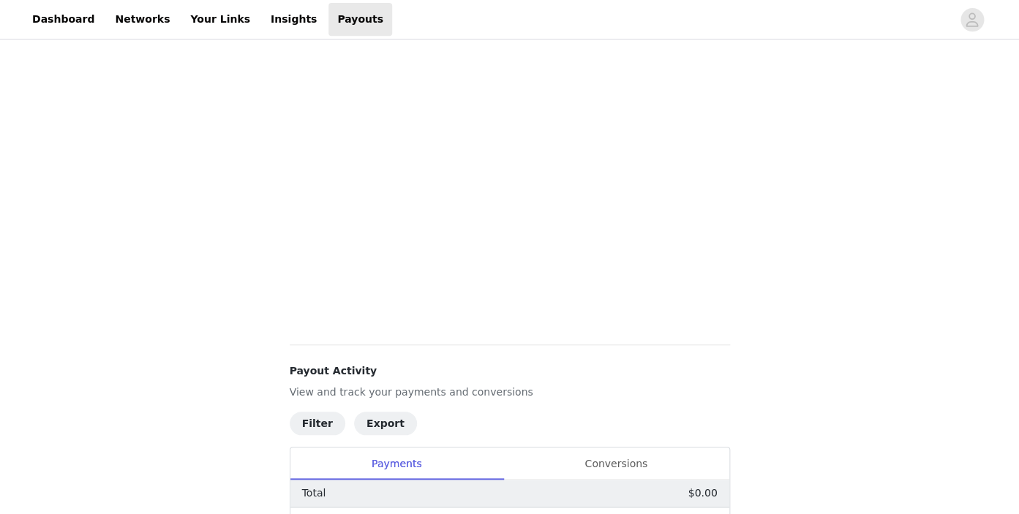
scroll to position [416, 0]
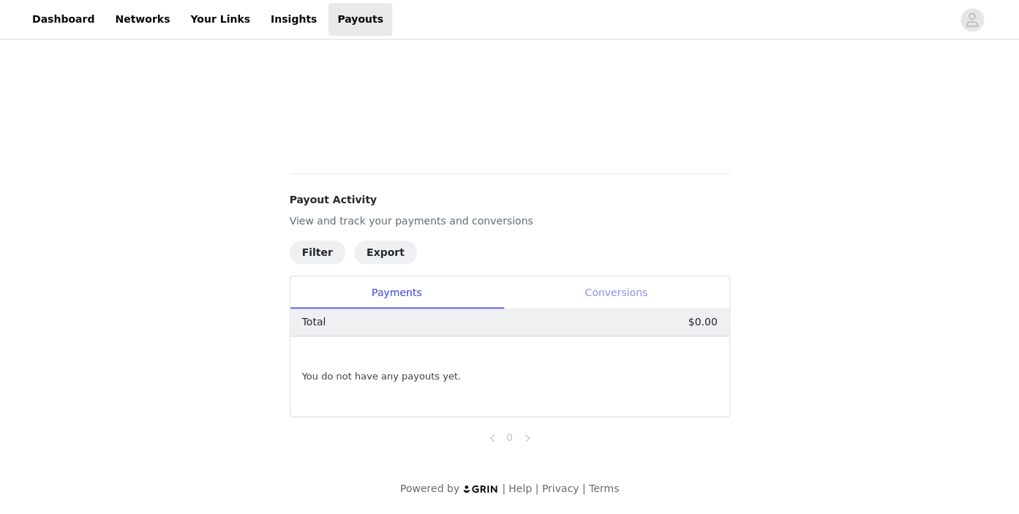
click at [591, 296] on div "Conversions" at bounding box center [616, 293] width 226 height 33
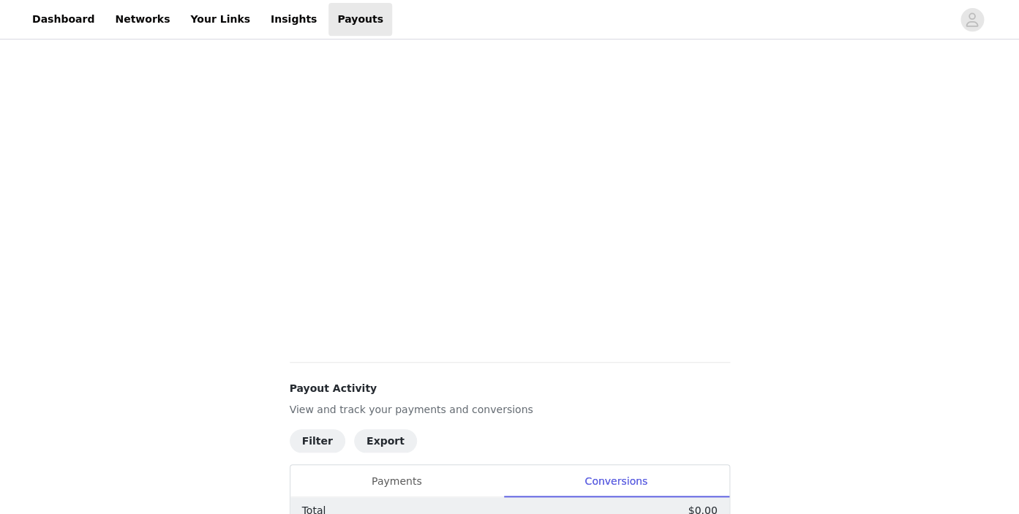
scroll to position [0, 0]
